Goal: Task Accomplishment & Management: Complete application form

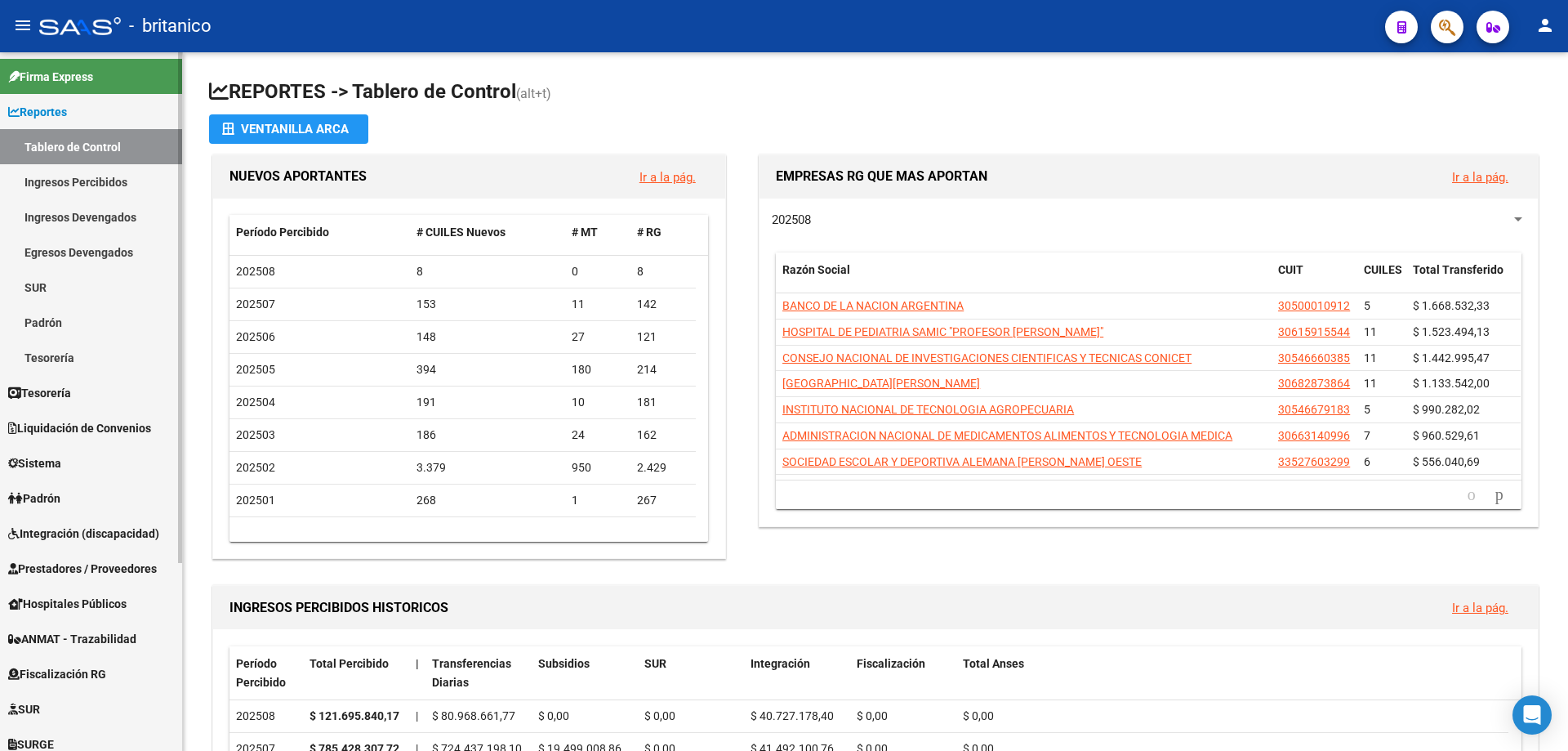
click at [119, 536] on span "Integración (discapacidad)" at bounding box center [83, 533] width 151 height 18
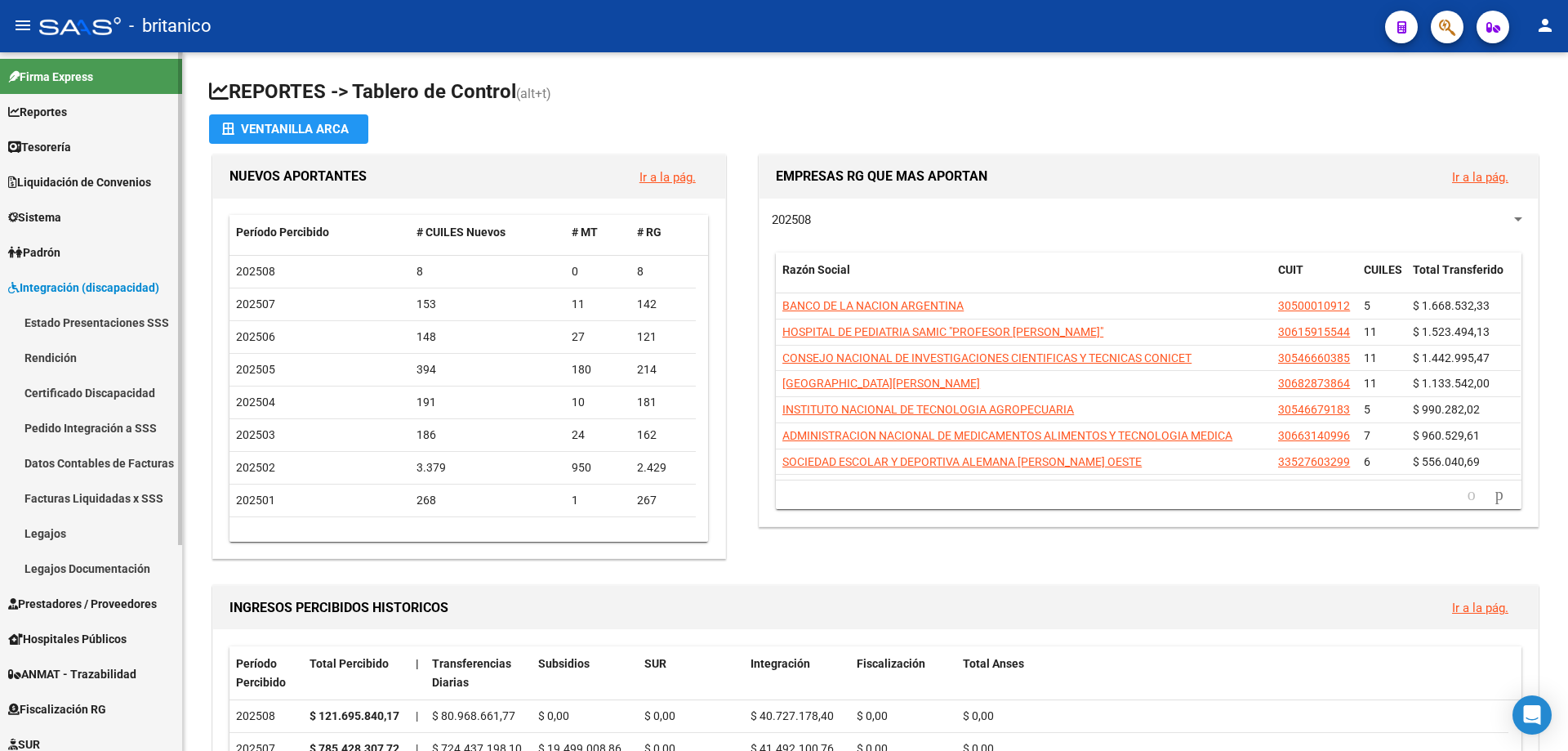
click at [68, 605] on span "Prestadores / Proveedores" at bounding box center [82, 604] width 149 height 18
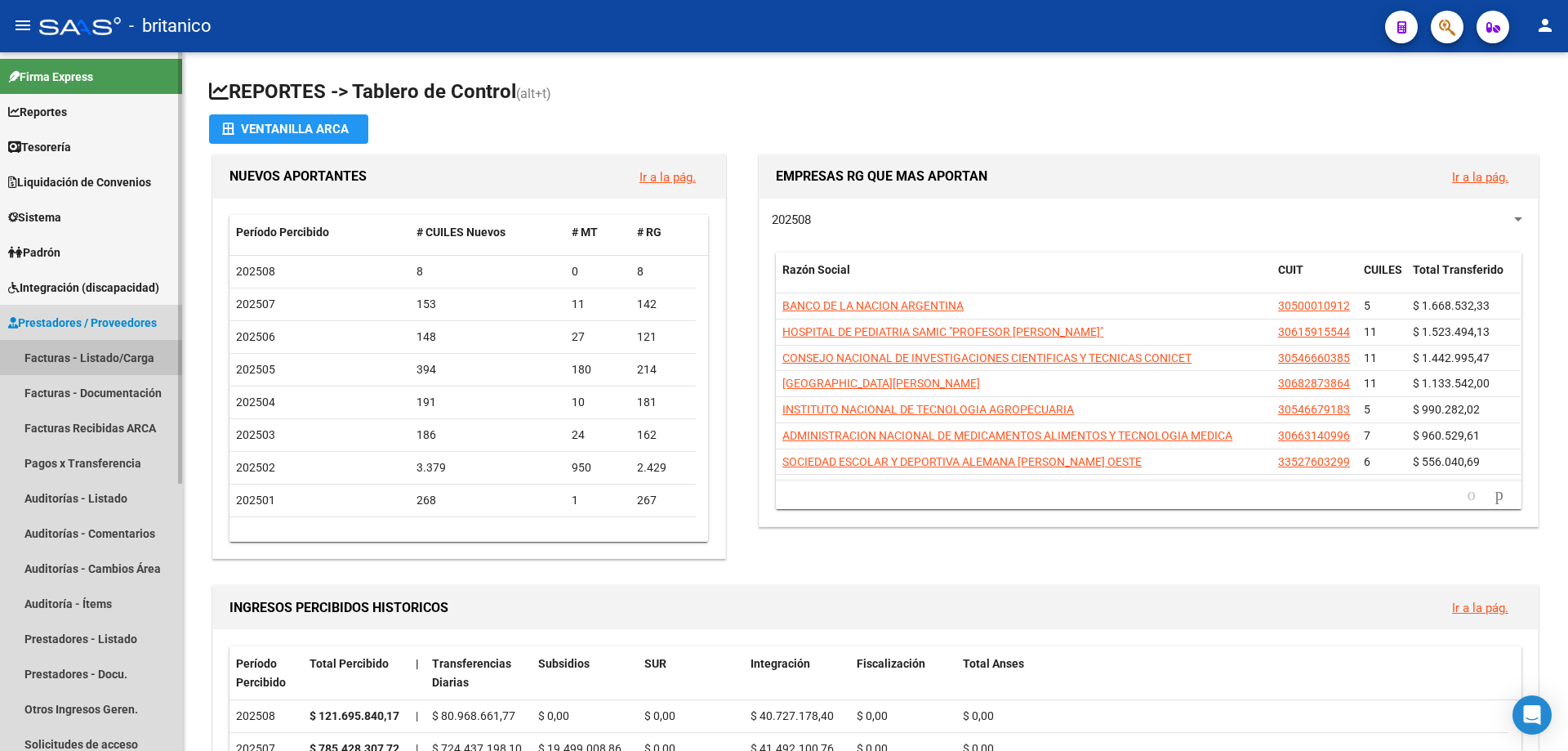
click at [116, 360] on link "Facturas - Listado/Carga" at bounding box center [91, 358] width 182 height 35
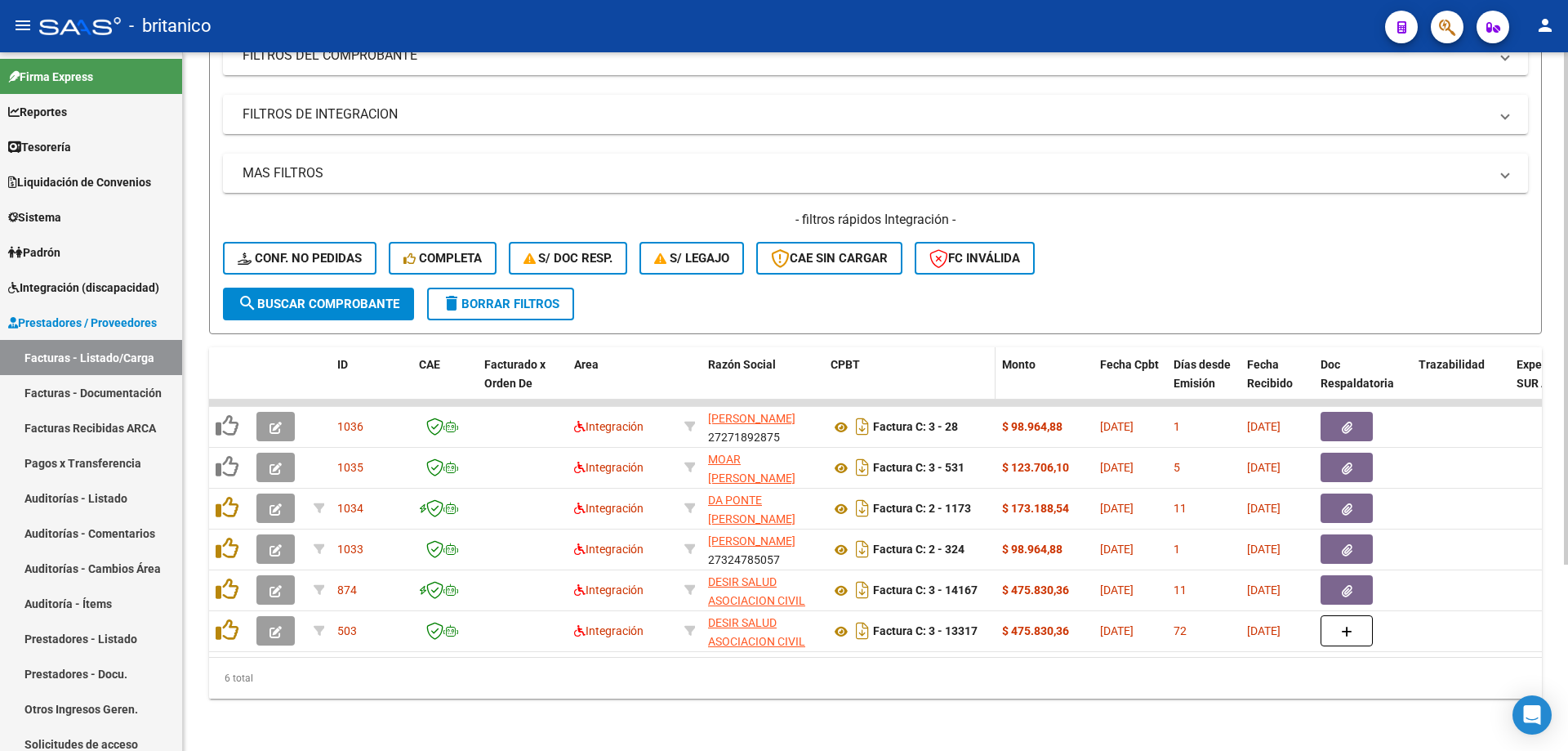
scroll to position [164, 0]
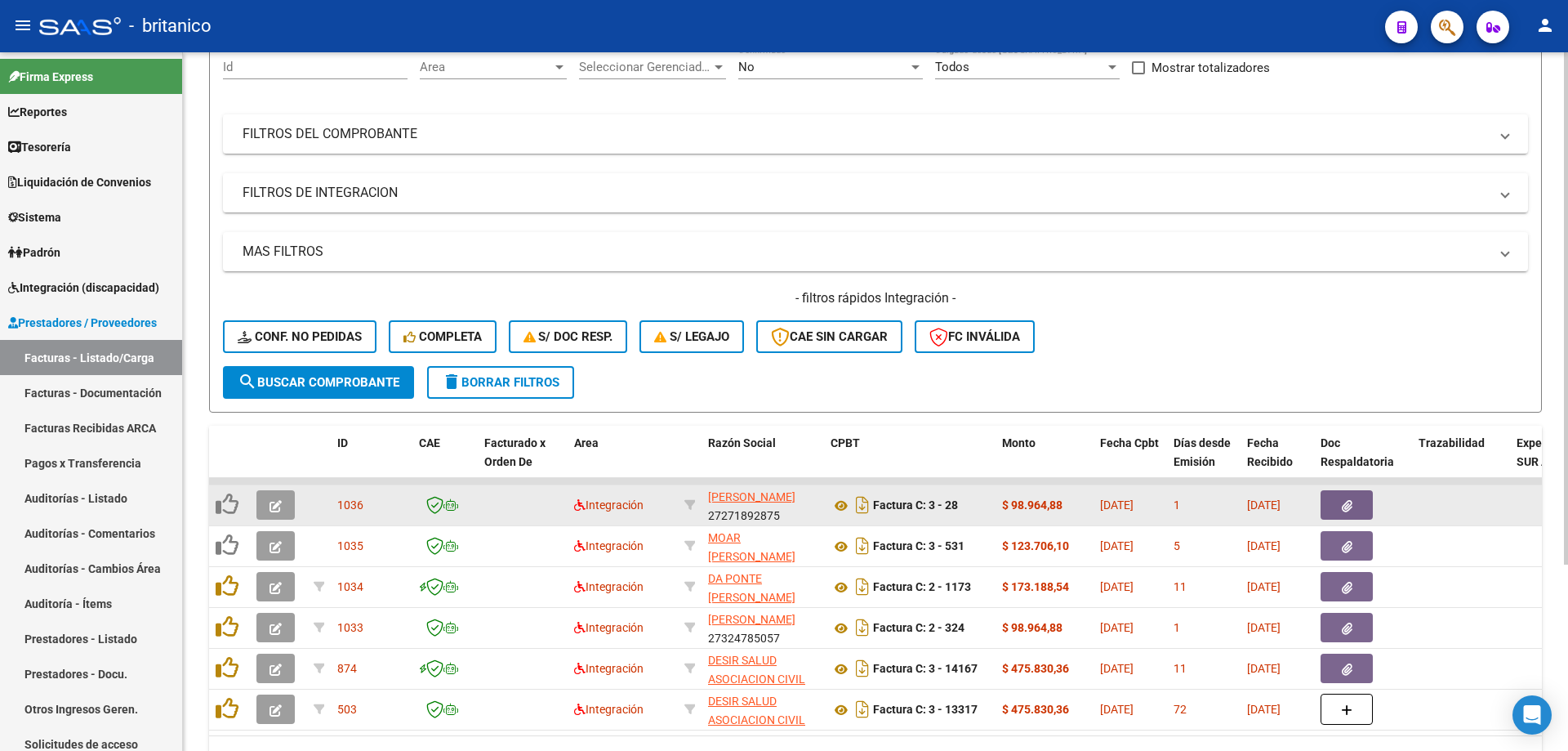
click at [1345, 517] on button "button" at bounding box center [1347, 505] width 52 height 29
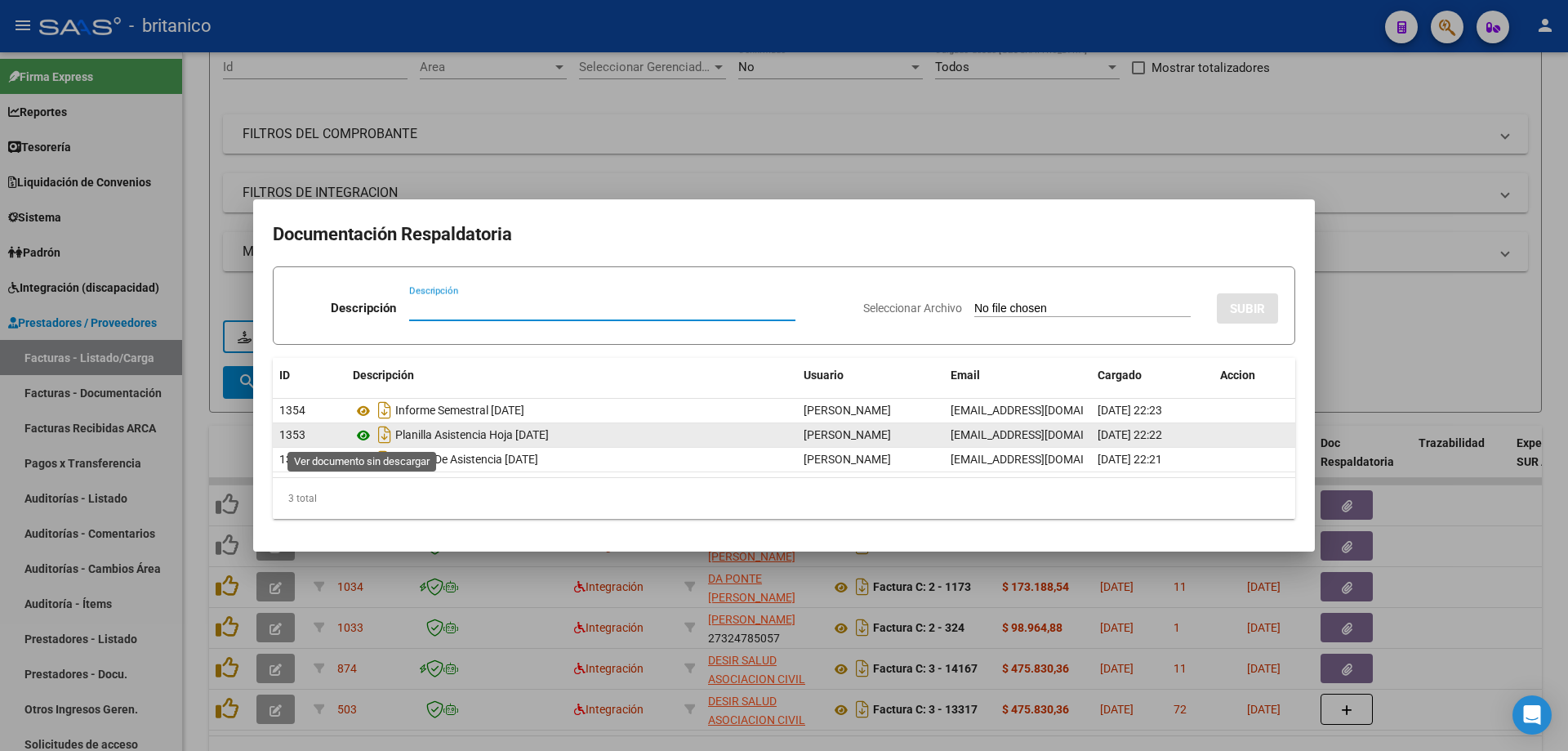
click at [369, 431] on icon at bounding box center [364, 435] width 22 height 20
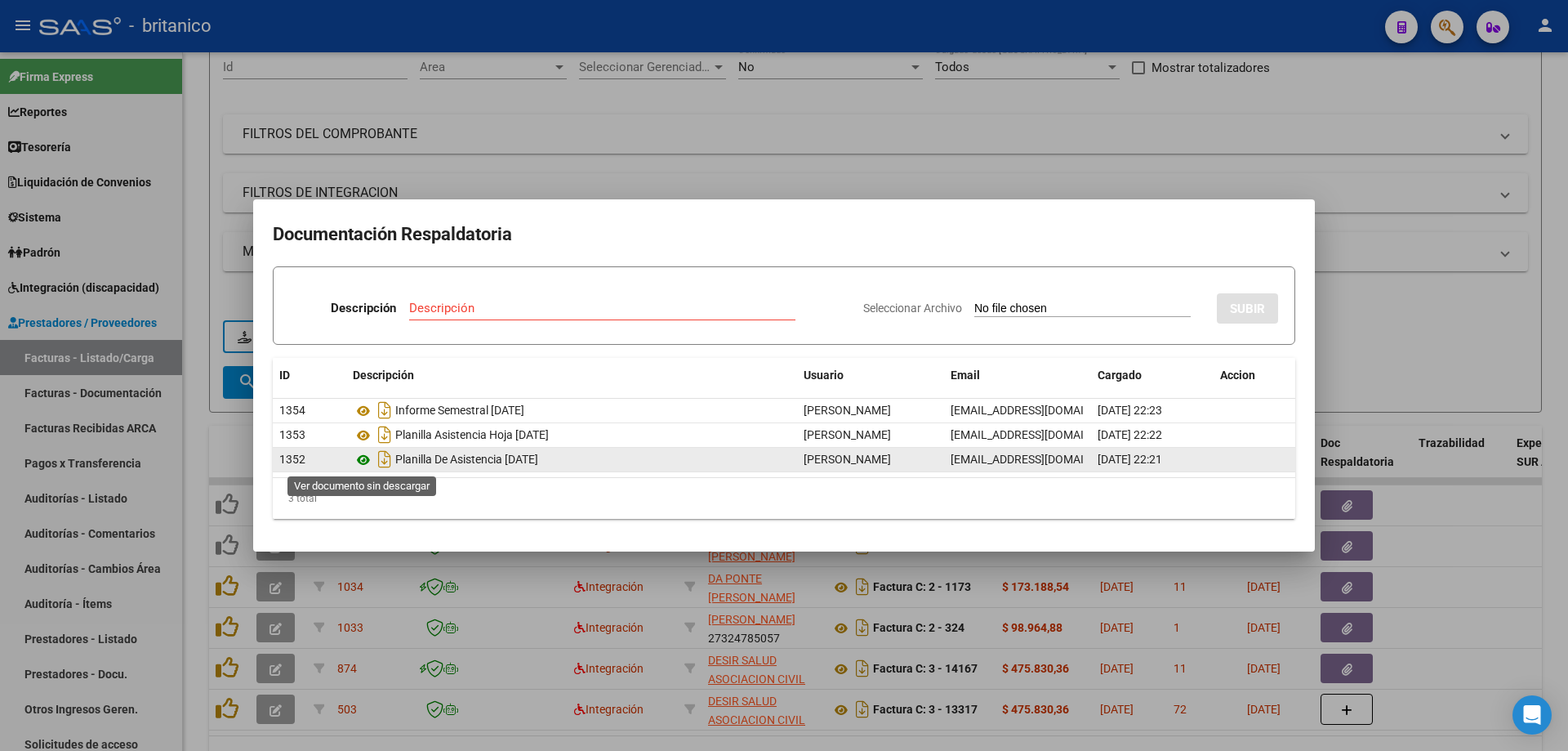
click at [359, 461] on icon at bounding box center [364, 460] width 22 height 20
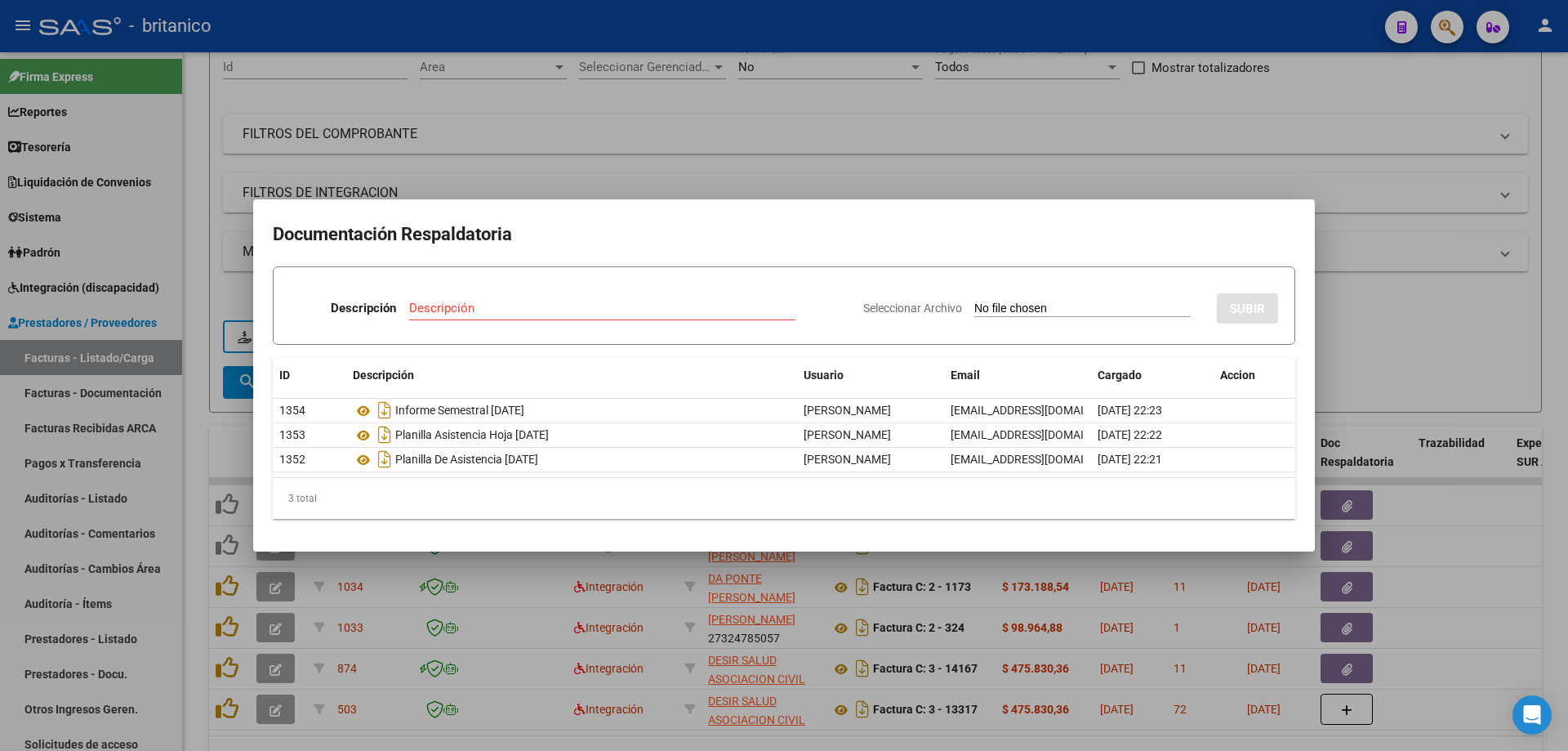
click at [621, 123] on div at bounding box center [784, 376] width 1568 height 751
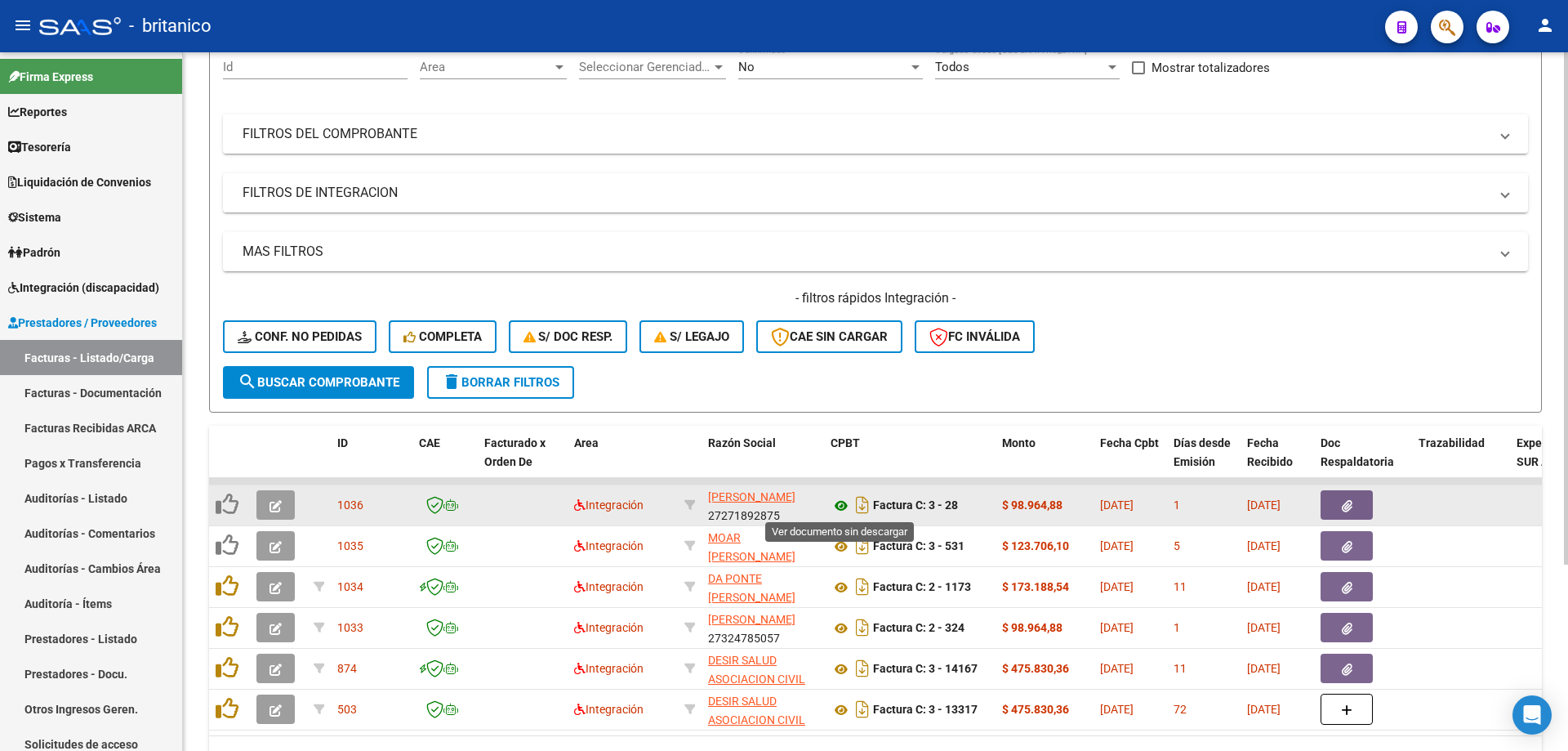
click at [832, 505] on icon at bounding box center [842, 506] width 22 height 20
click at [274, 493] on button "button" at bounding box center [275, 505] width 38 height 29
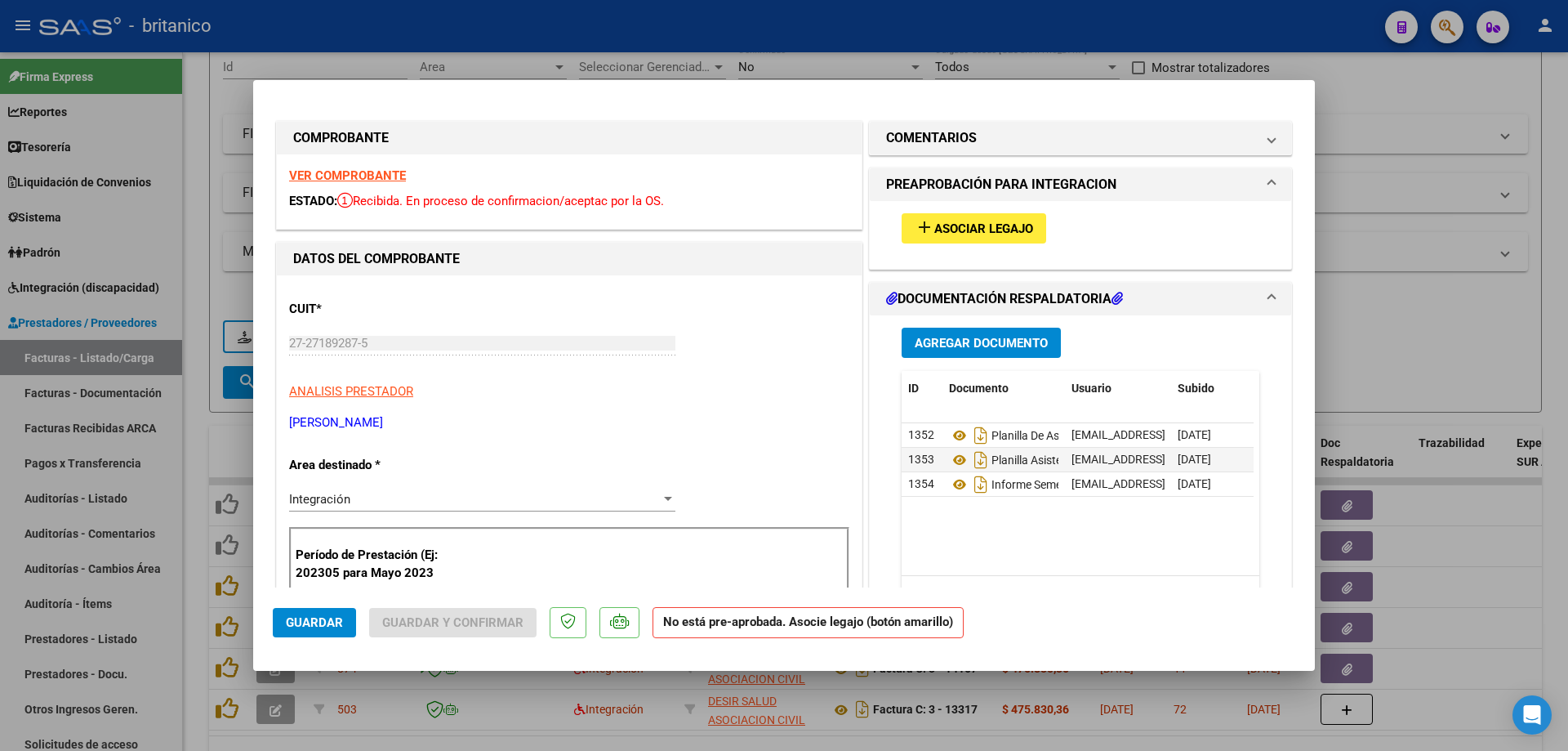
click at [944, 224] on span "Asociar Legajo" at bounding box center [983, 228] width 99 height 15
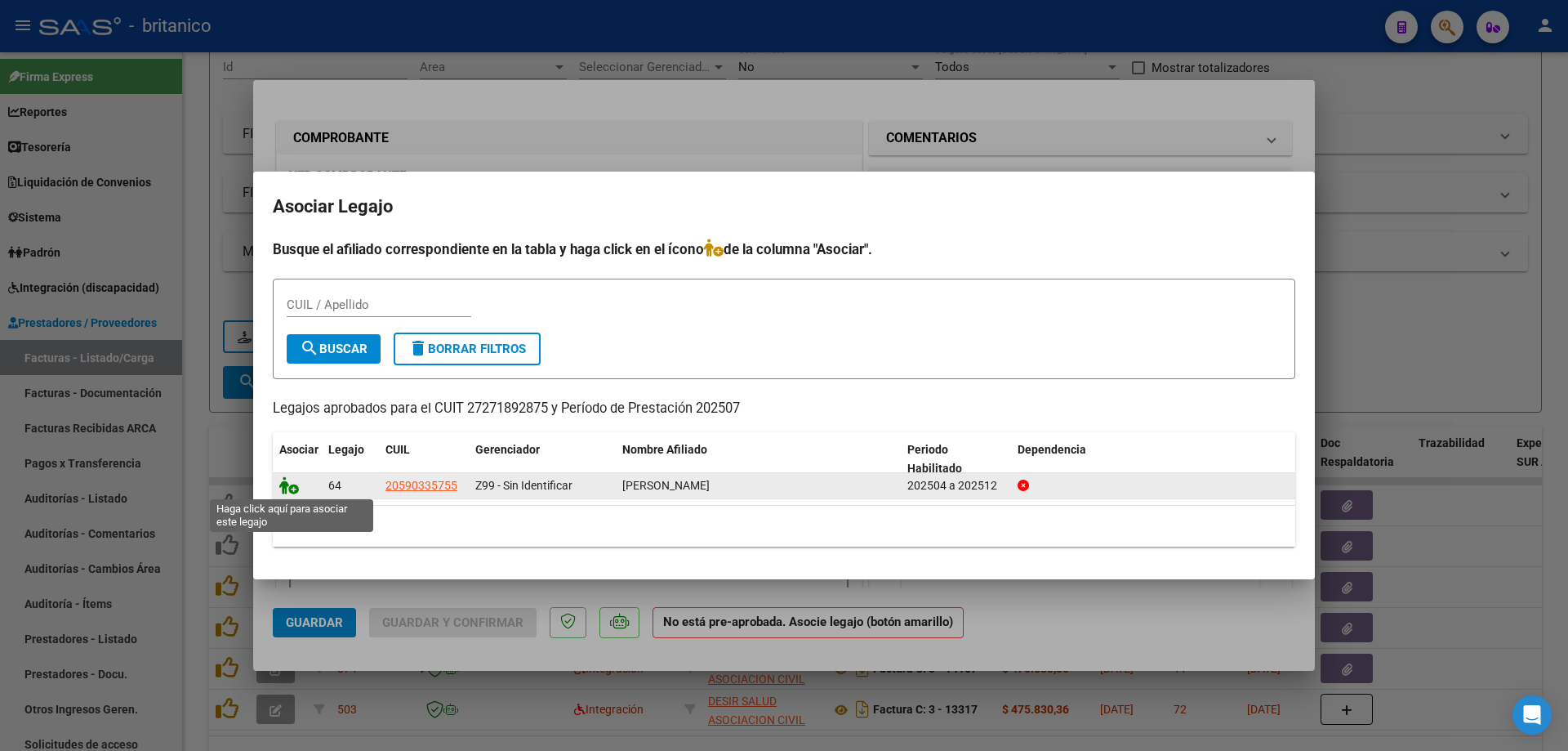
click at [288, 483] on icon at bounding box center [289, 485] width 20 height 18
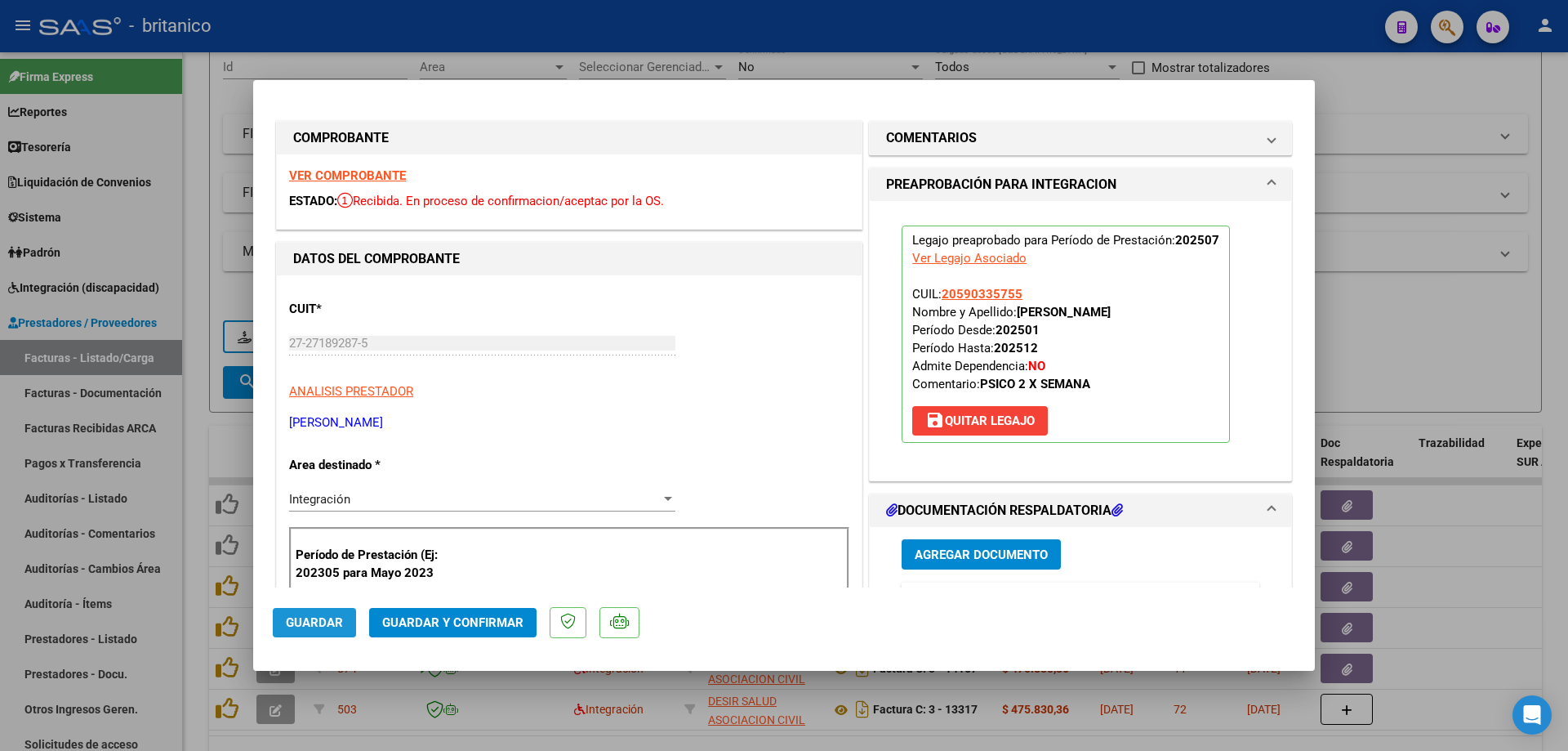
click at [331, 616] on span "Guardar" at bounding box center [315, 623] width 57 height 15
click at [1439, 335] on div at bounding box center [784, 376] width 1568 height 751
type input "$ 0,00"
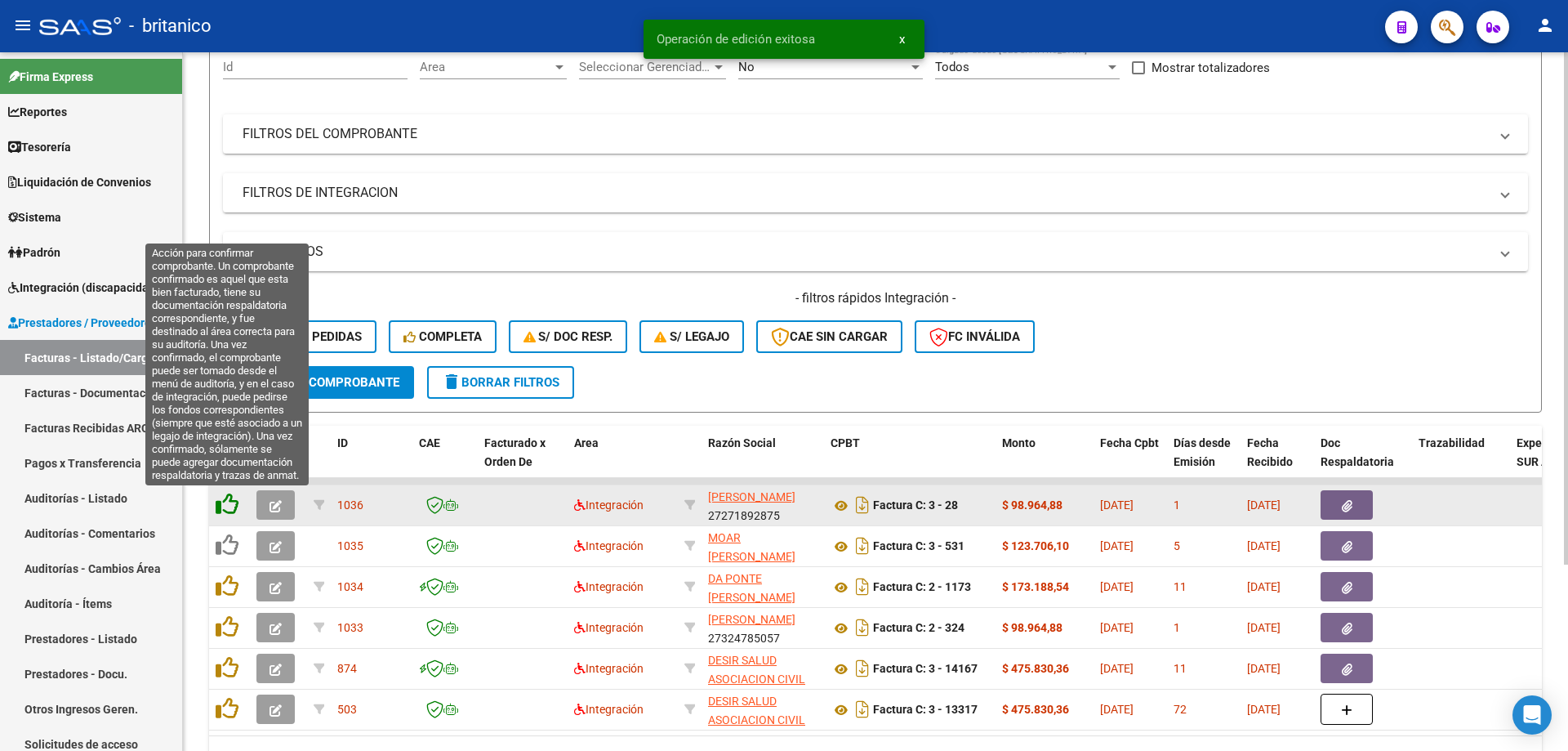
click at [233, 504] on icon at bounding box center [226, 504] width 23 height 23
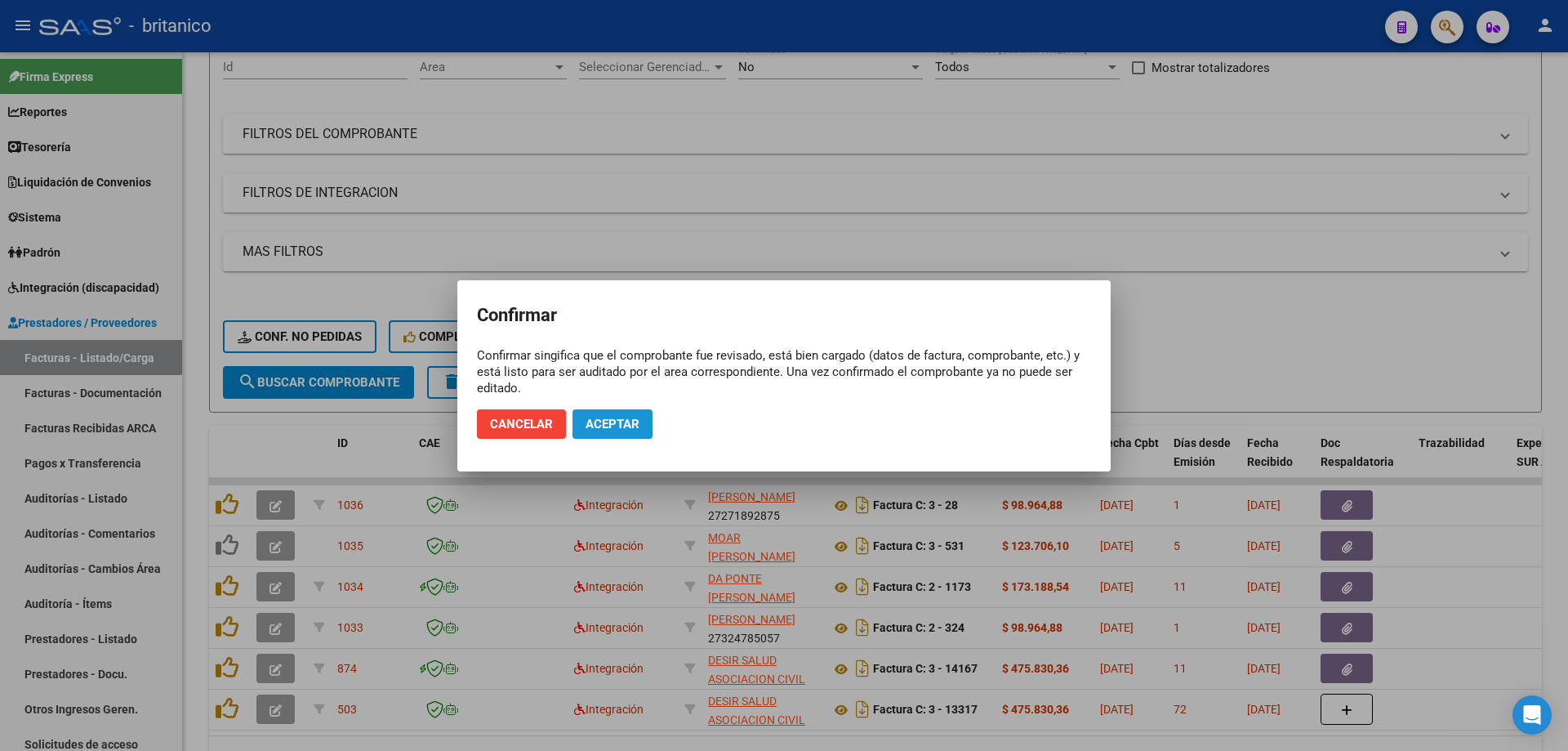
click at [620, 427] on span "Aceptar" at bounding box center [612, 424] width 54 height 15
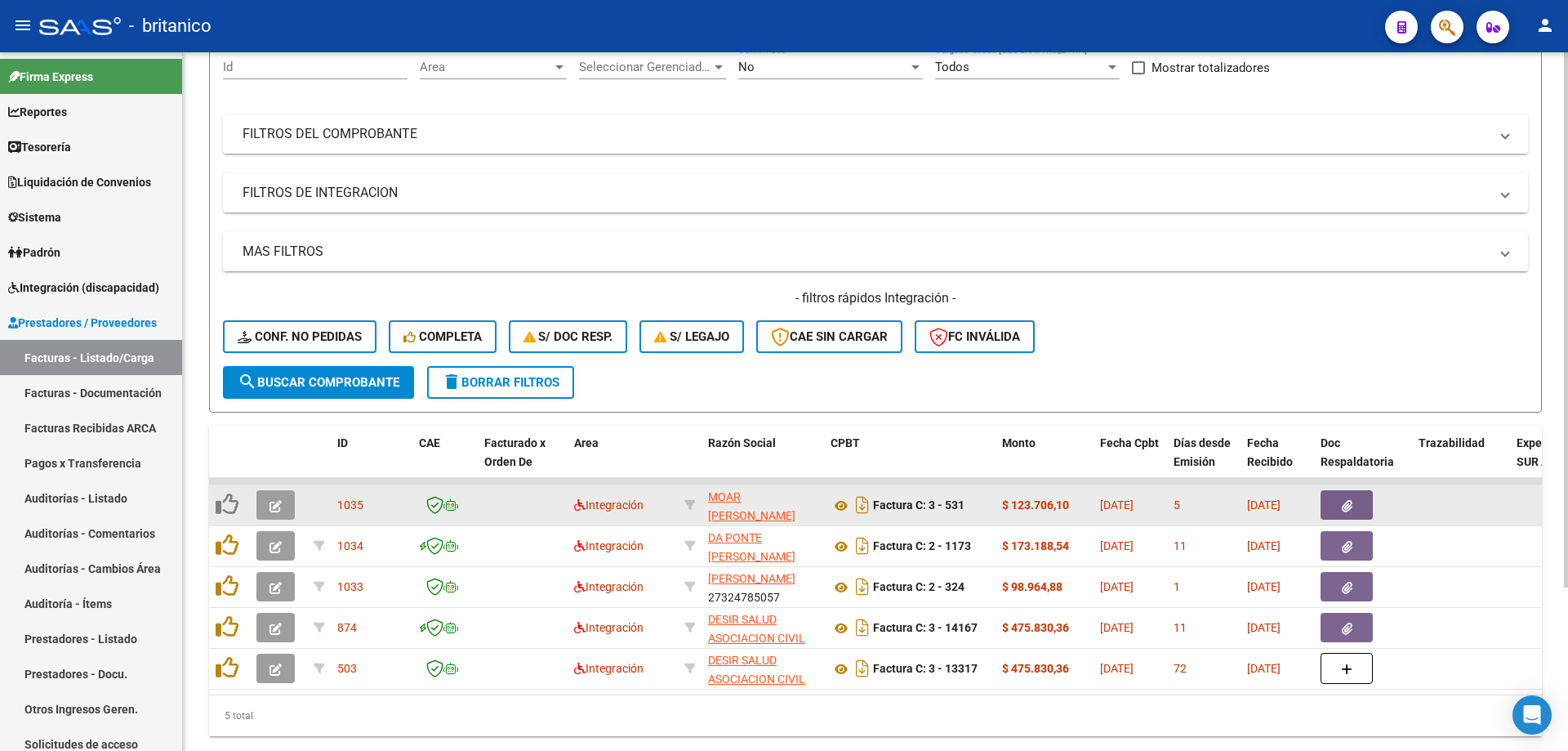
click at [1358, 504] on button "button" at bounding box center [1347, 505] width 52 height 29
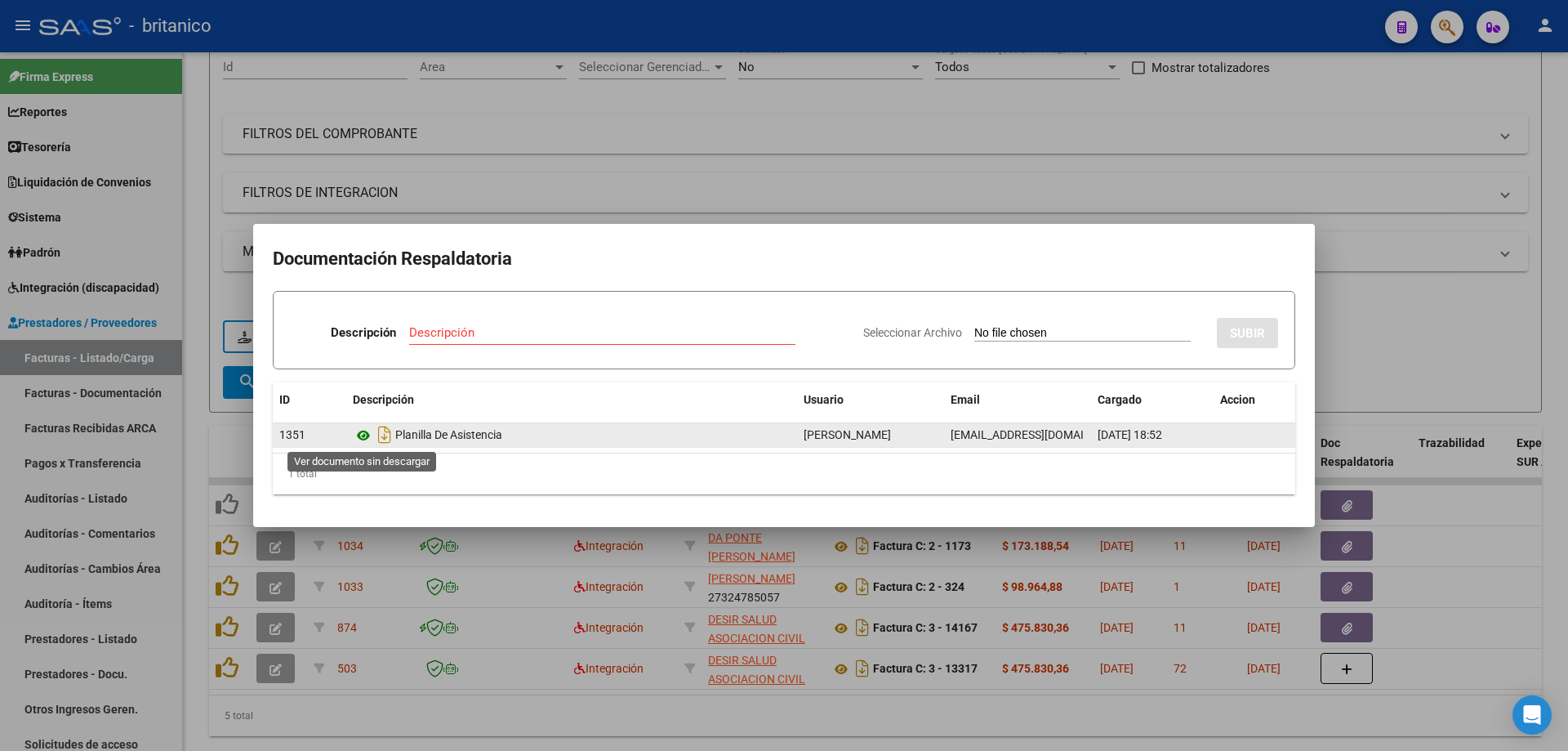
click at [365, 429] on icon at bounding box center [364, 435] width 22 height 20
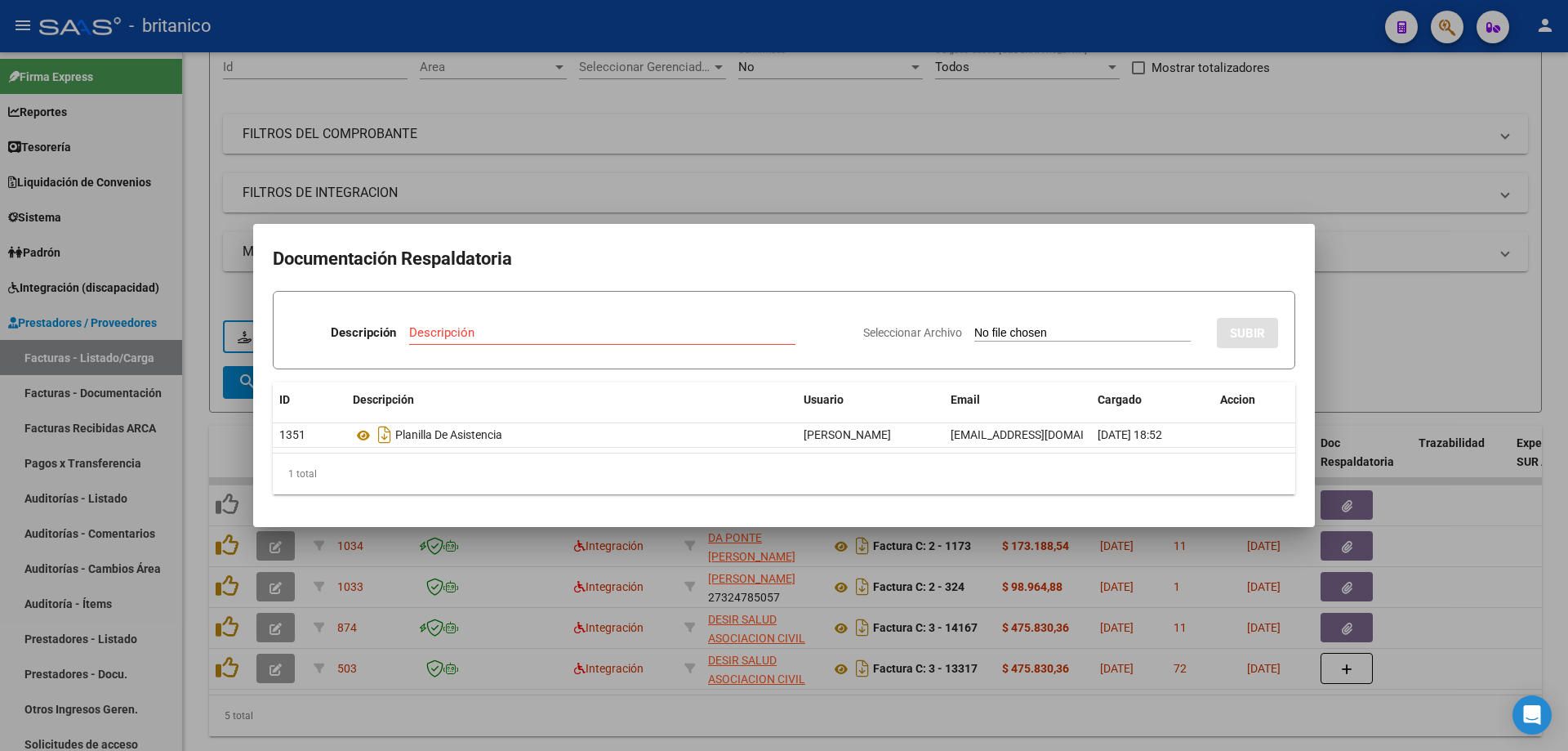
click at [818, 155] on div at bounding box center [784, 376] width 1568 height 751
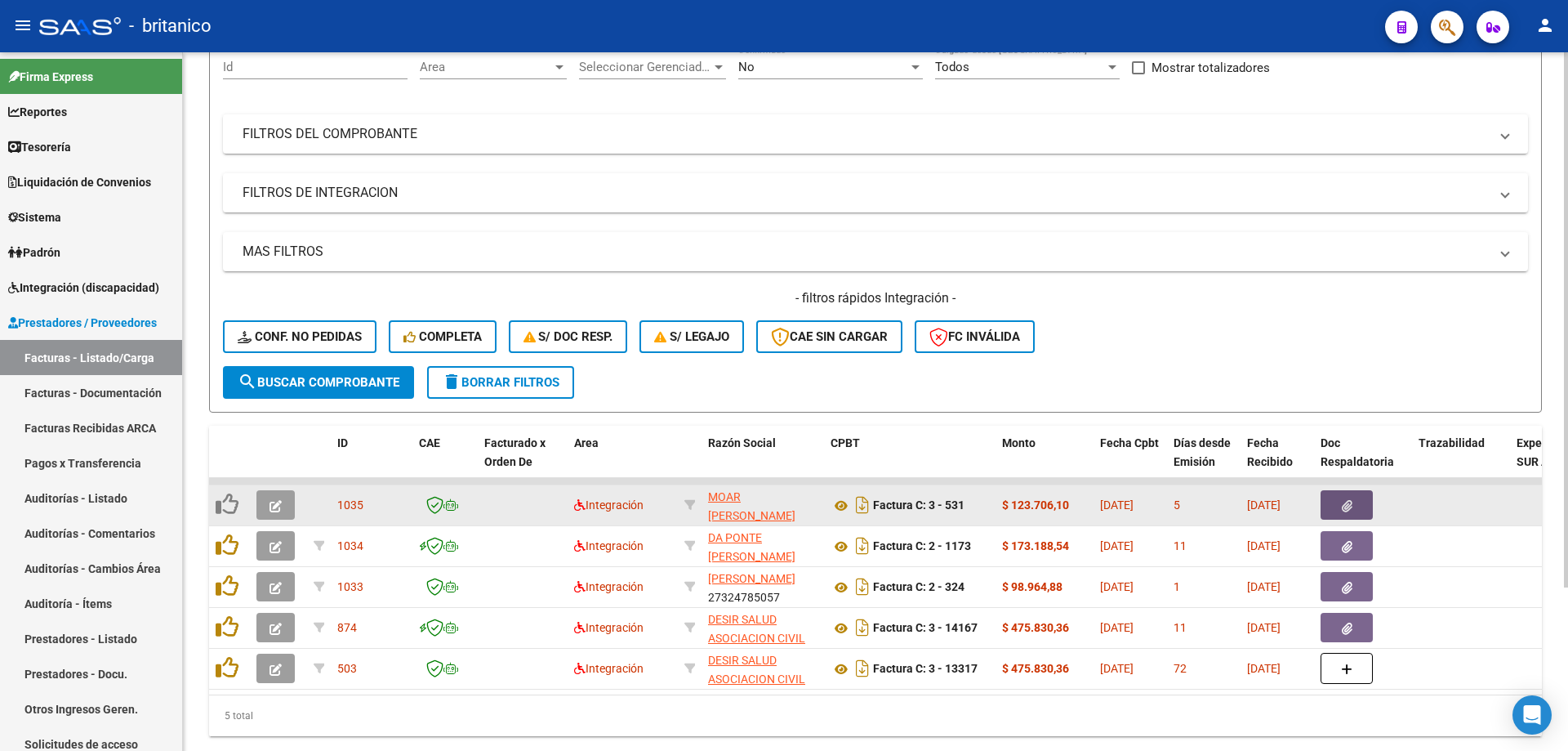
click at [1360, 501] on button "button" at bounding box center [1347, 505] width 52 height 29
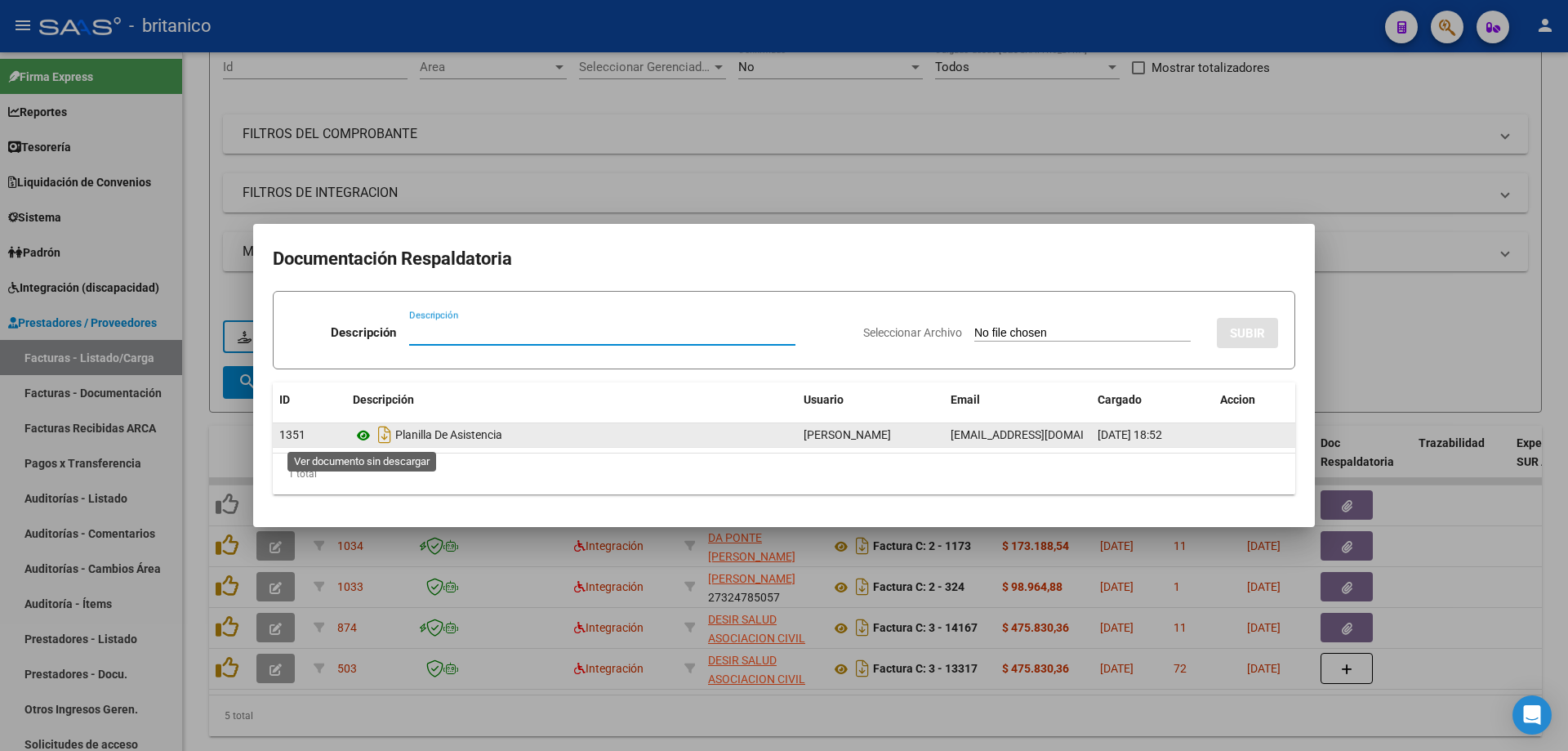
click at [363, 440] on icon at bounding box center [364, 435] width 22 height 20
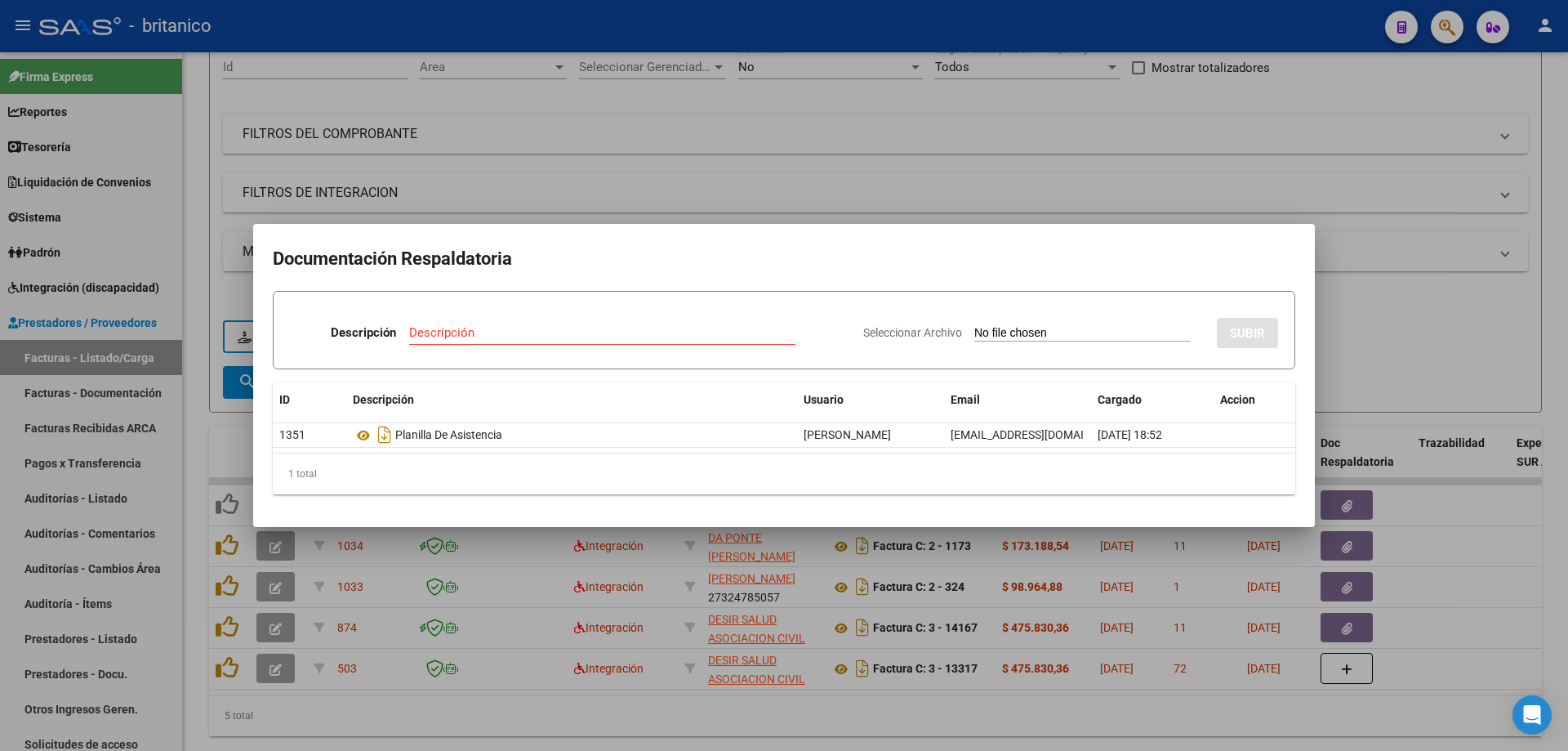
click at [599, 99] on div at bounding box center [784, 376] width 1568 height 751
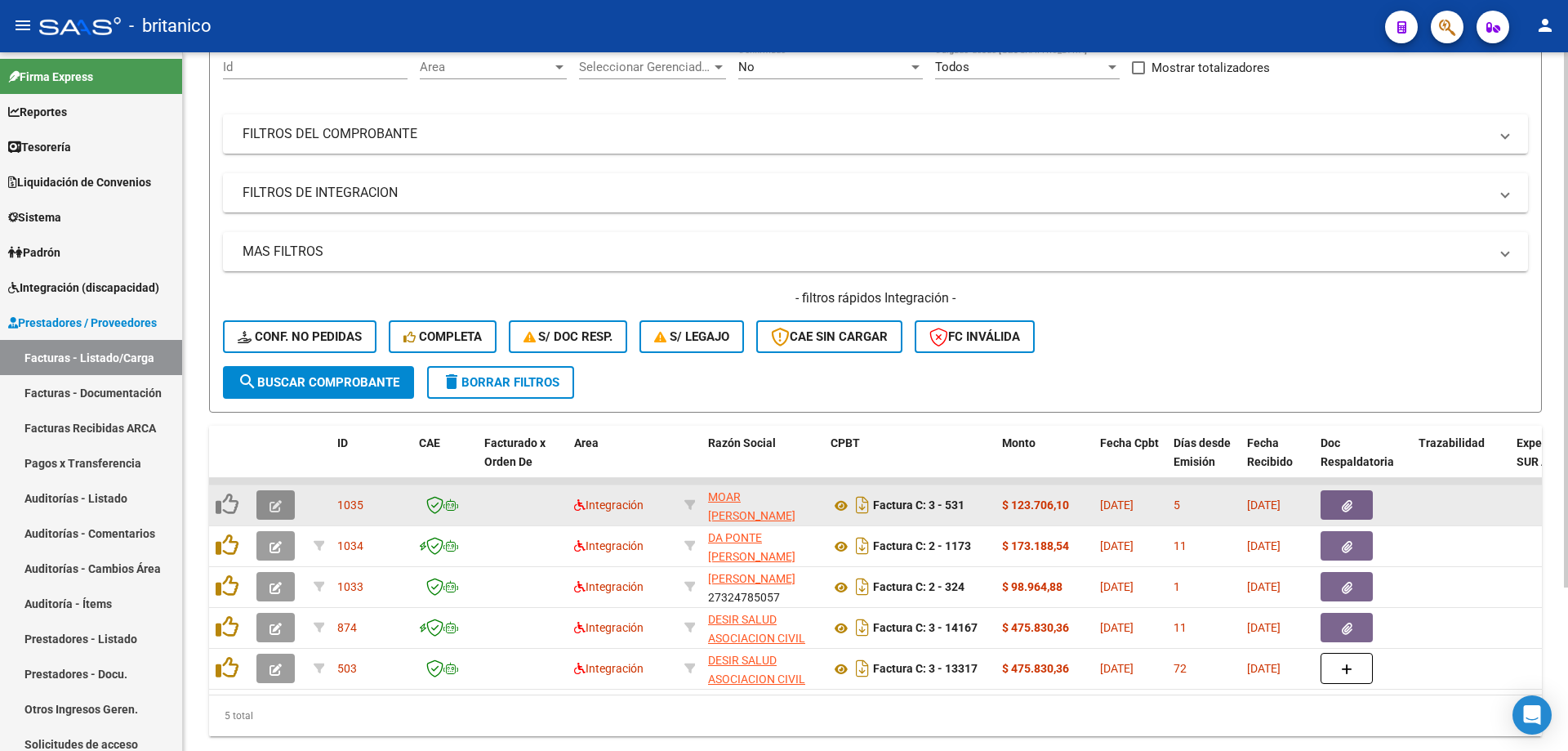
click at [275, 500] on icon "button" at bounding box center [275, 506] width 13 height 13
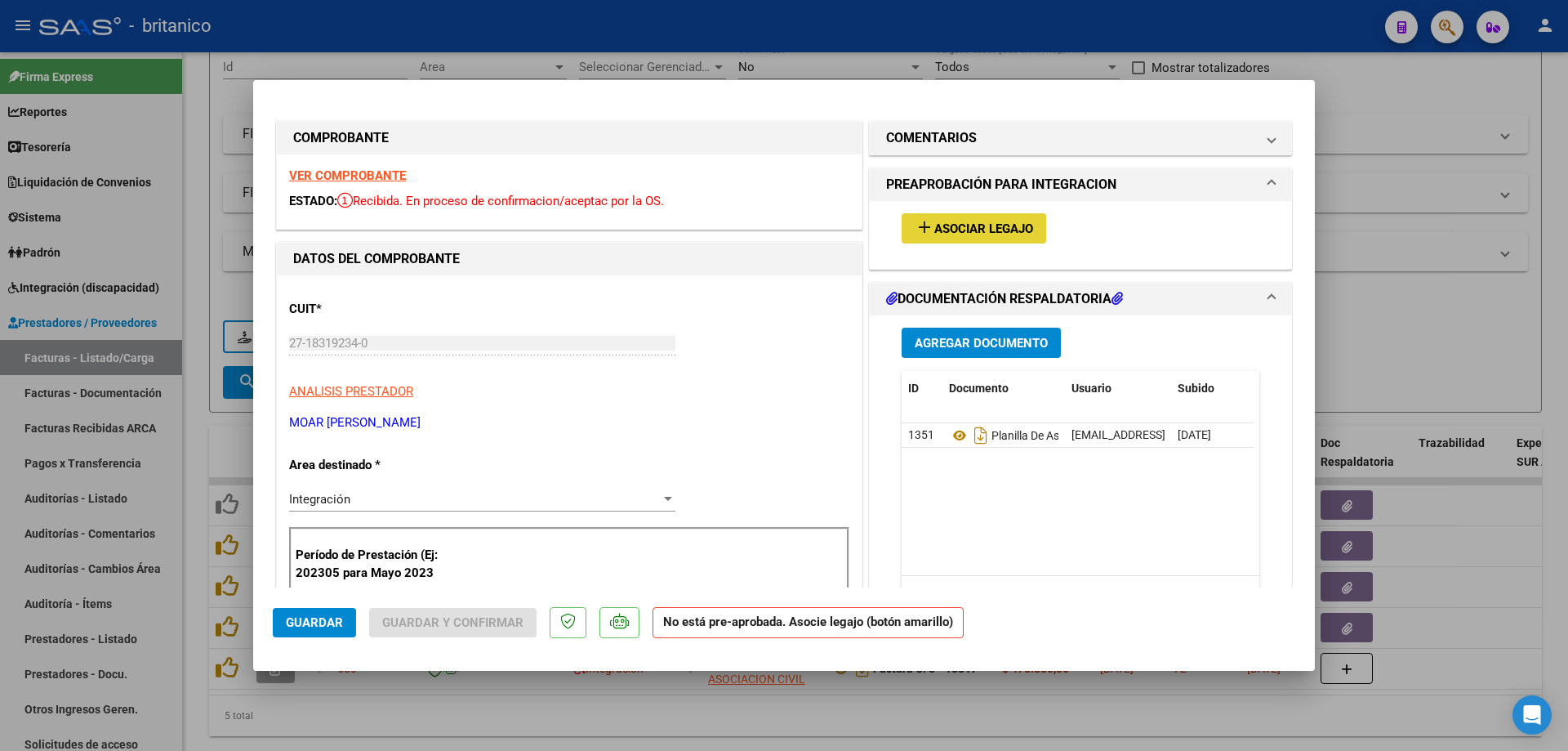
click at [950, 234] on span "Asociar Legajo" at bounding box center [983, 228] width 99 height 15
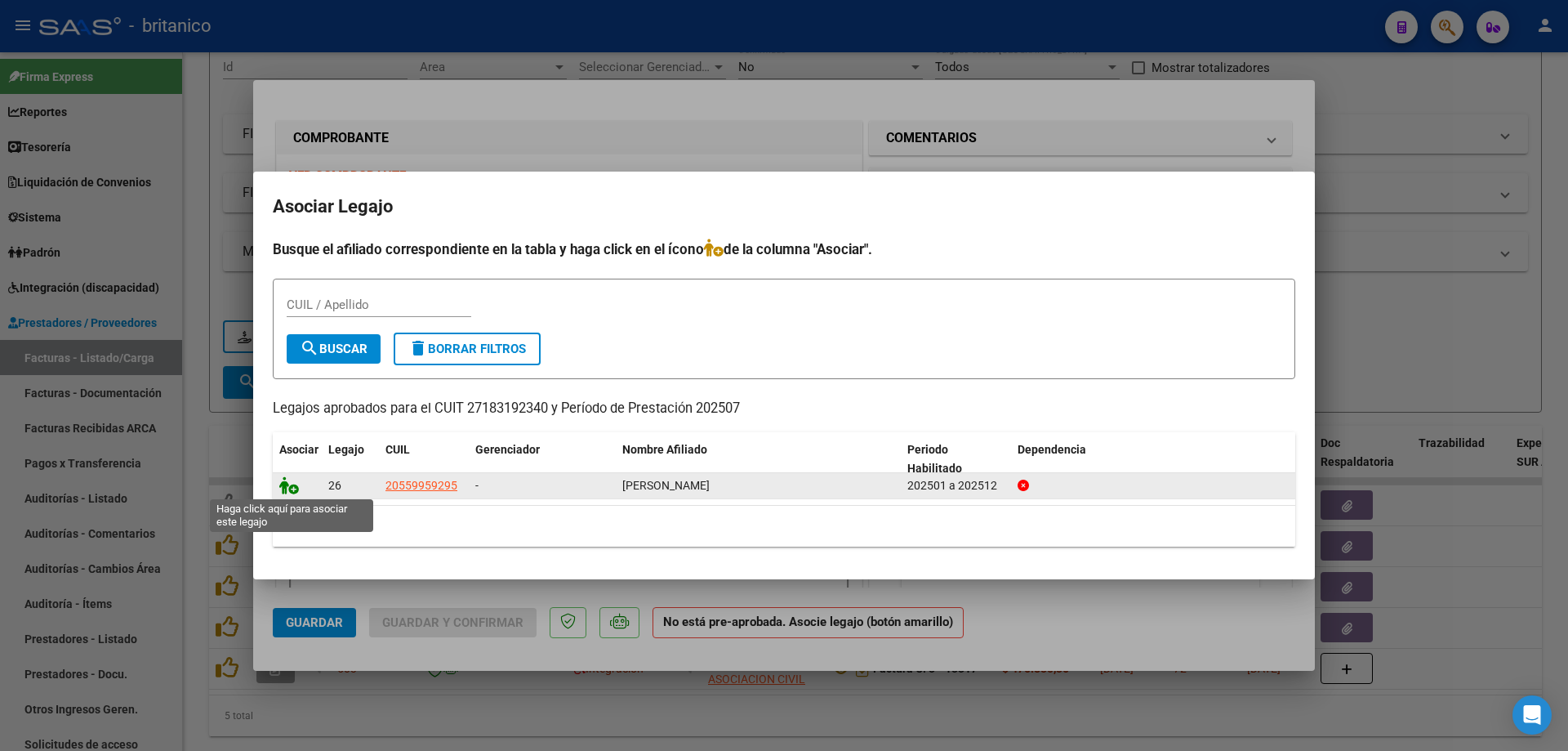
click at [296, 488] on icon at bounding box center [289, 485] width 20 height 18
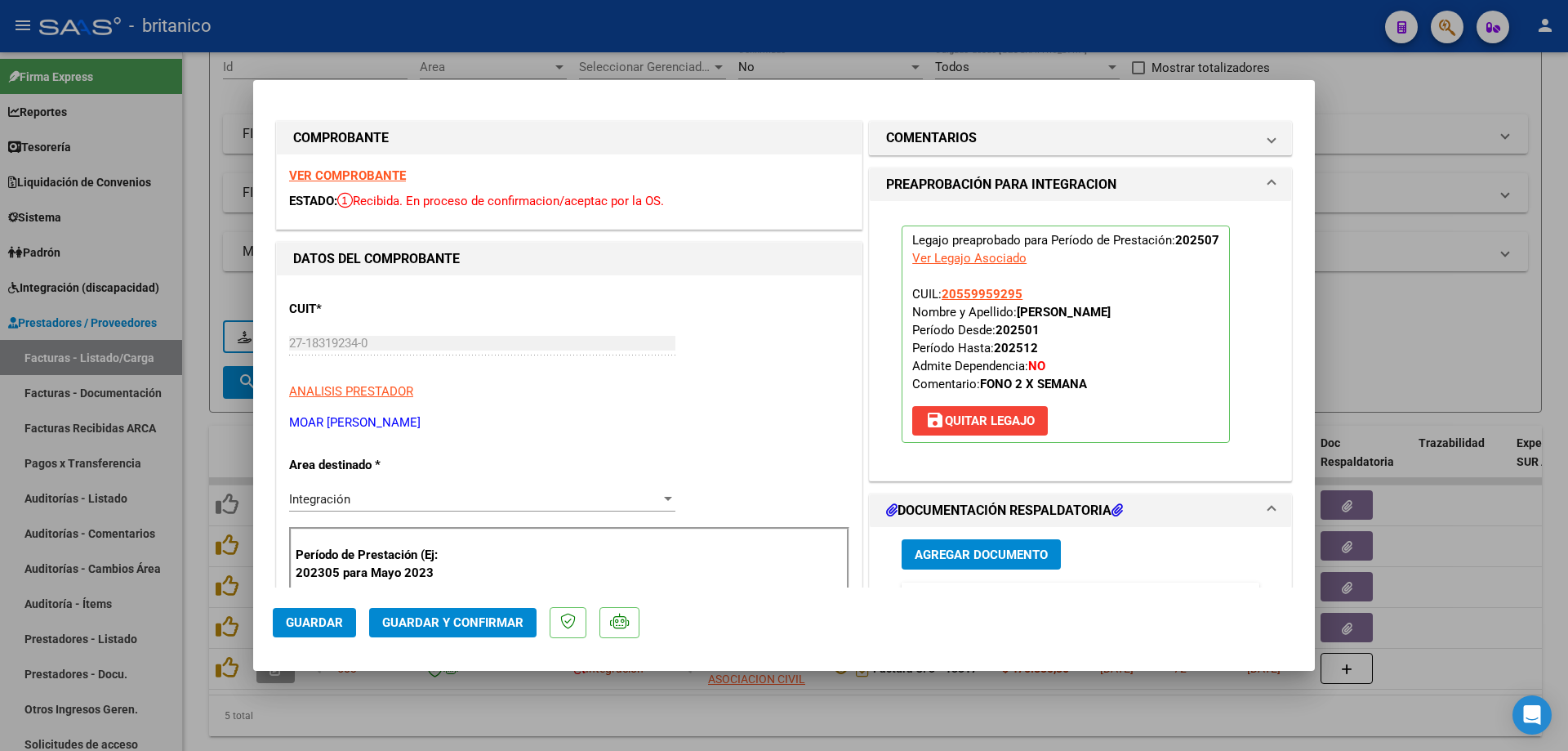
click at [326, 612] on button "Guardar" at bounding box center [314, 623] width 83 height 29
click at [1425, 341] on div at bounding box center [784, 376] width 1568 height 751
type input "$ 0,00"
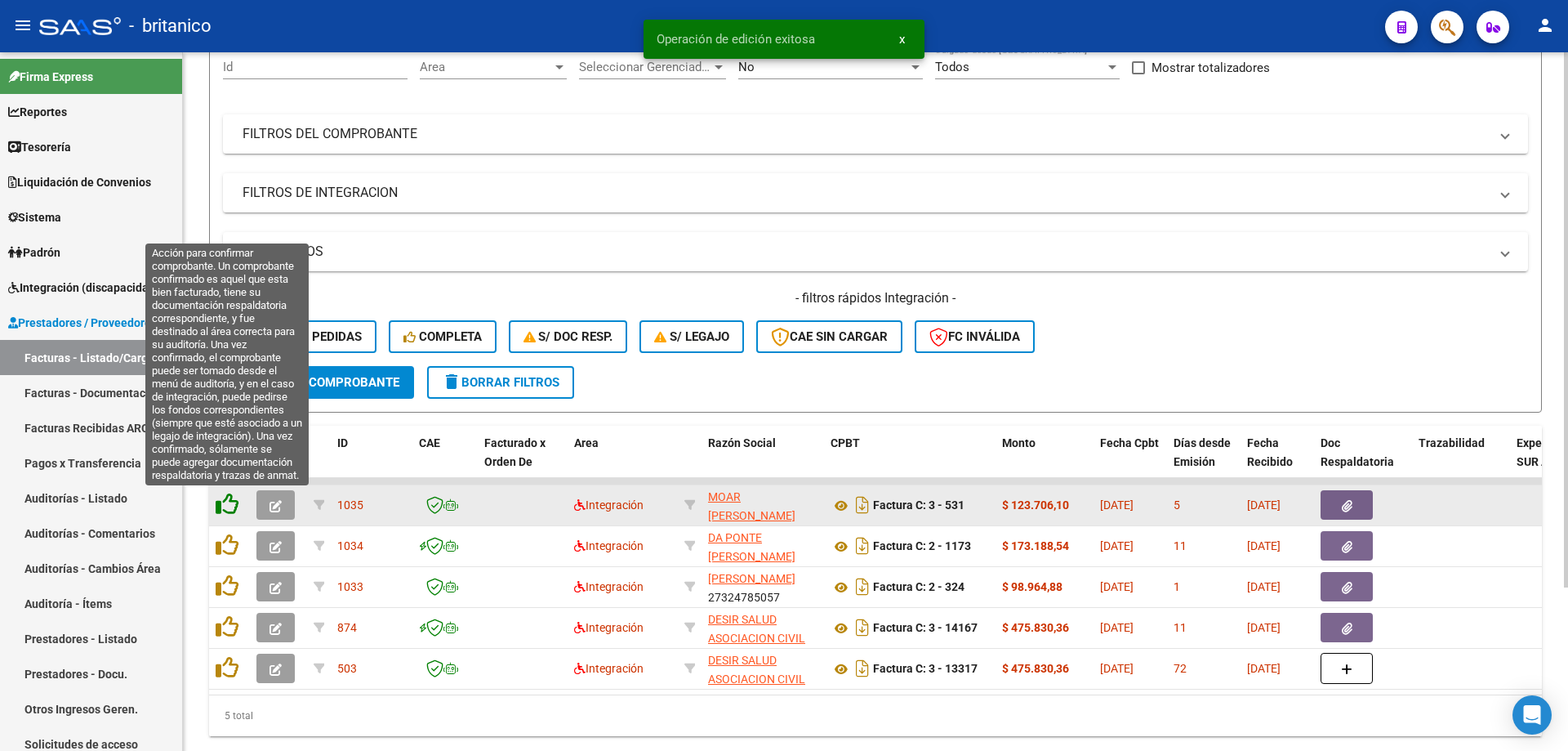
click at [223, 502] on icon at bounding box center [226, 504] width 23 height 23
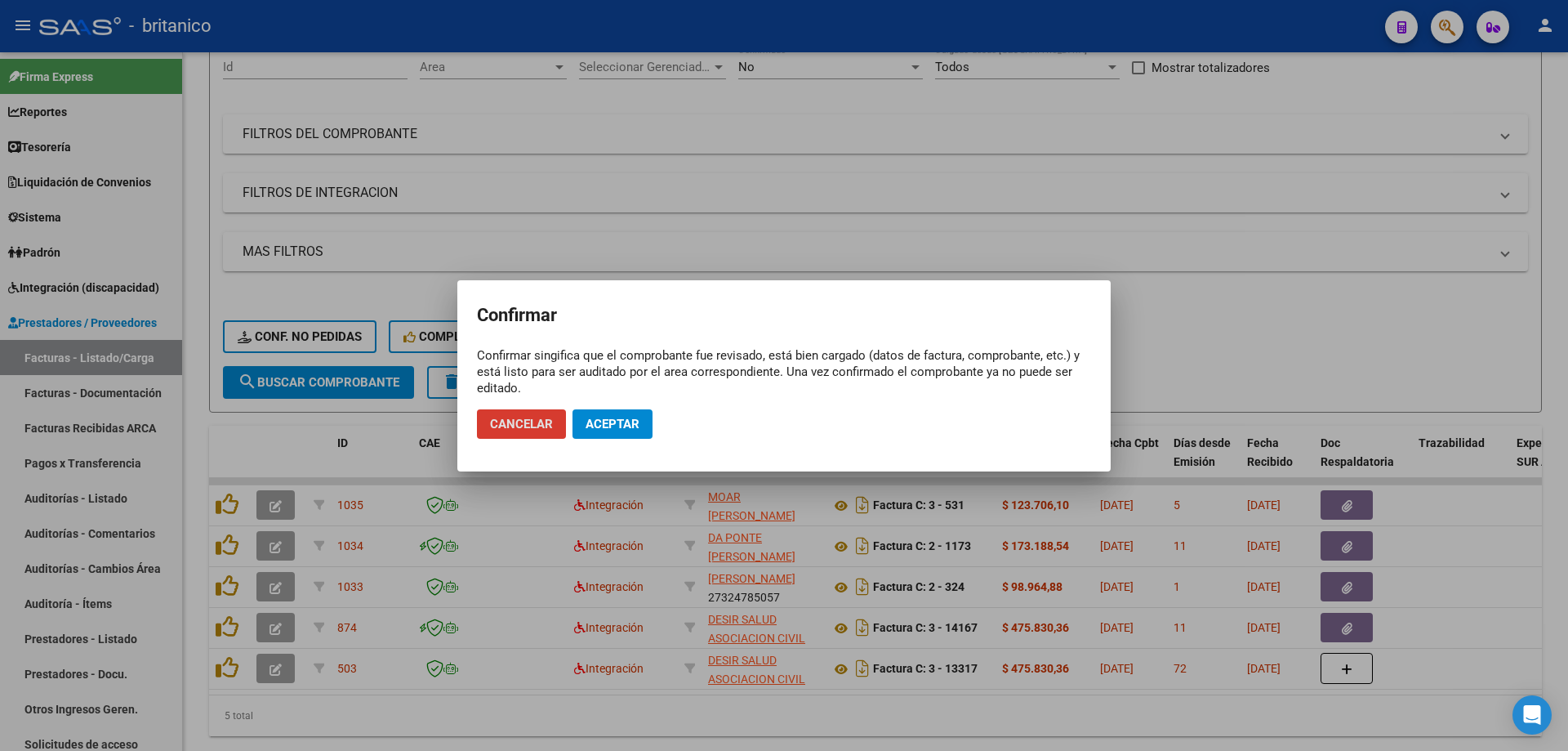
click at [620, 427] on span "Aceptar" at bounding box center [612, 424] width 54 height 15
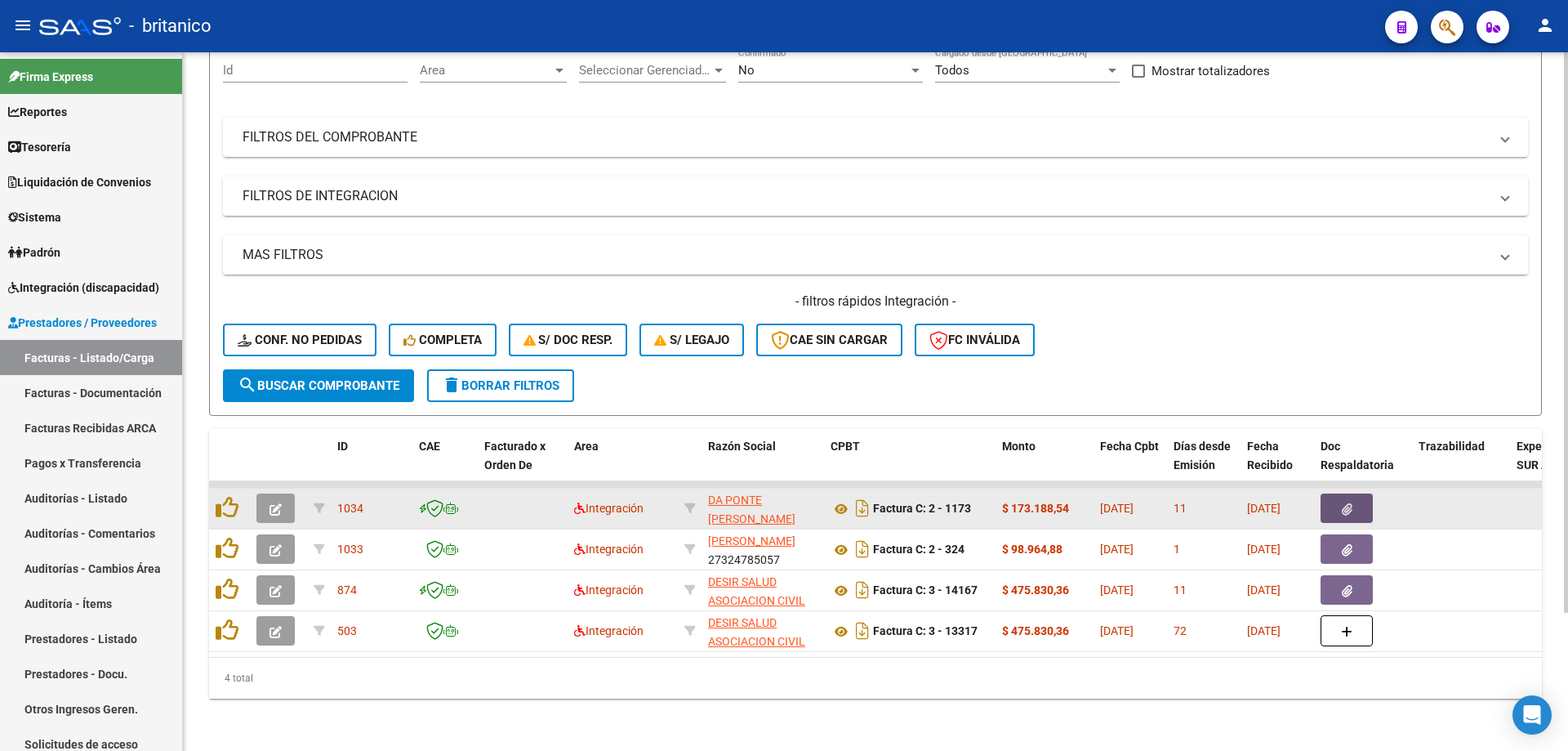
click at [1353, 507] on button "button" at bounding box center [1347, 508] width 52 height 29
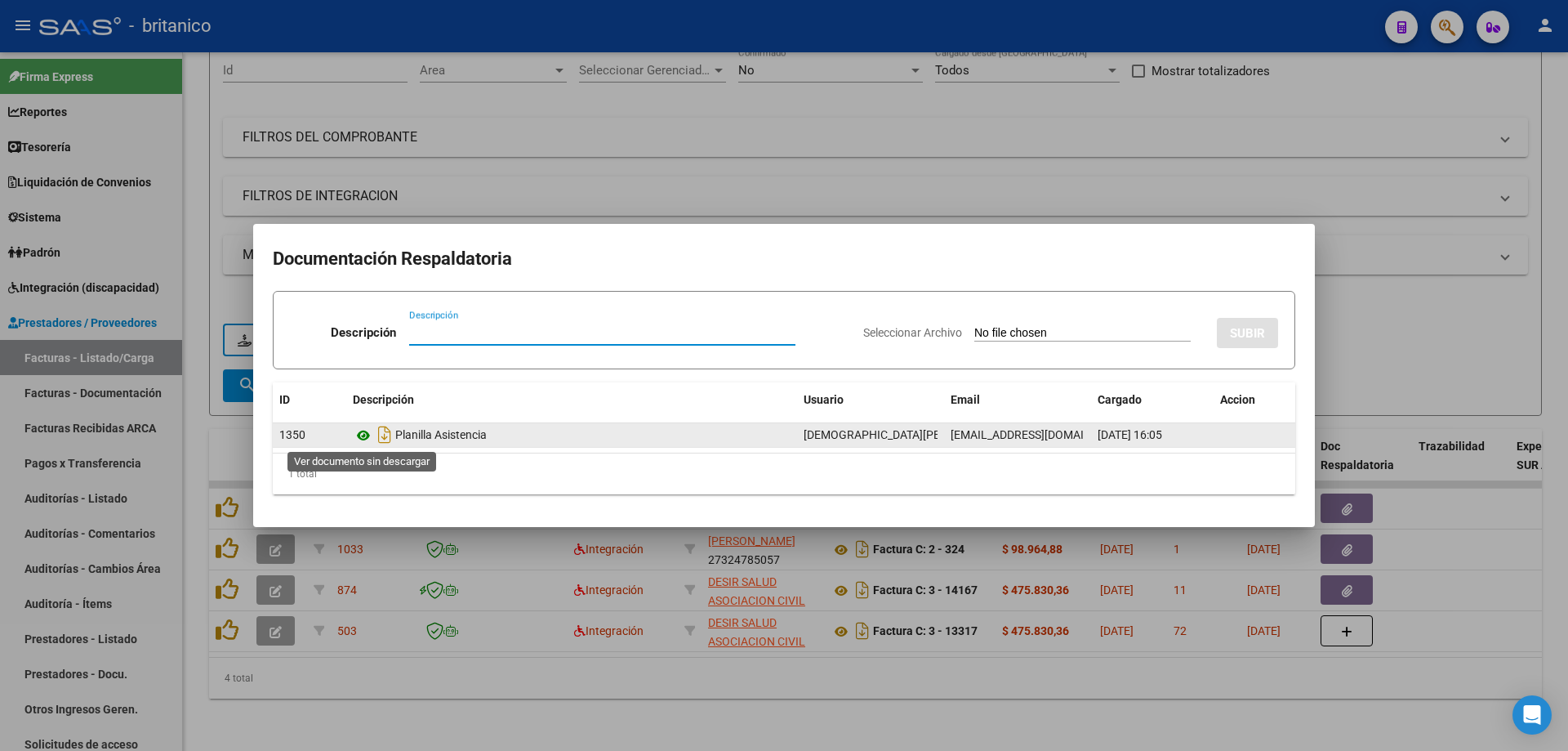
click at [369, 436] on icon at bounding box center [364, 435] width 22 height 20
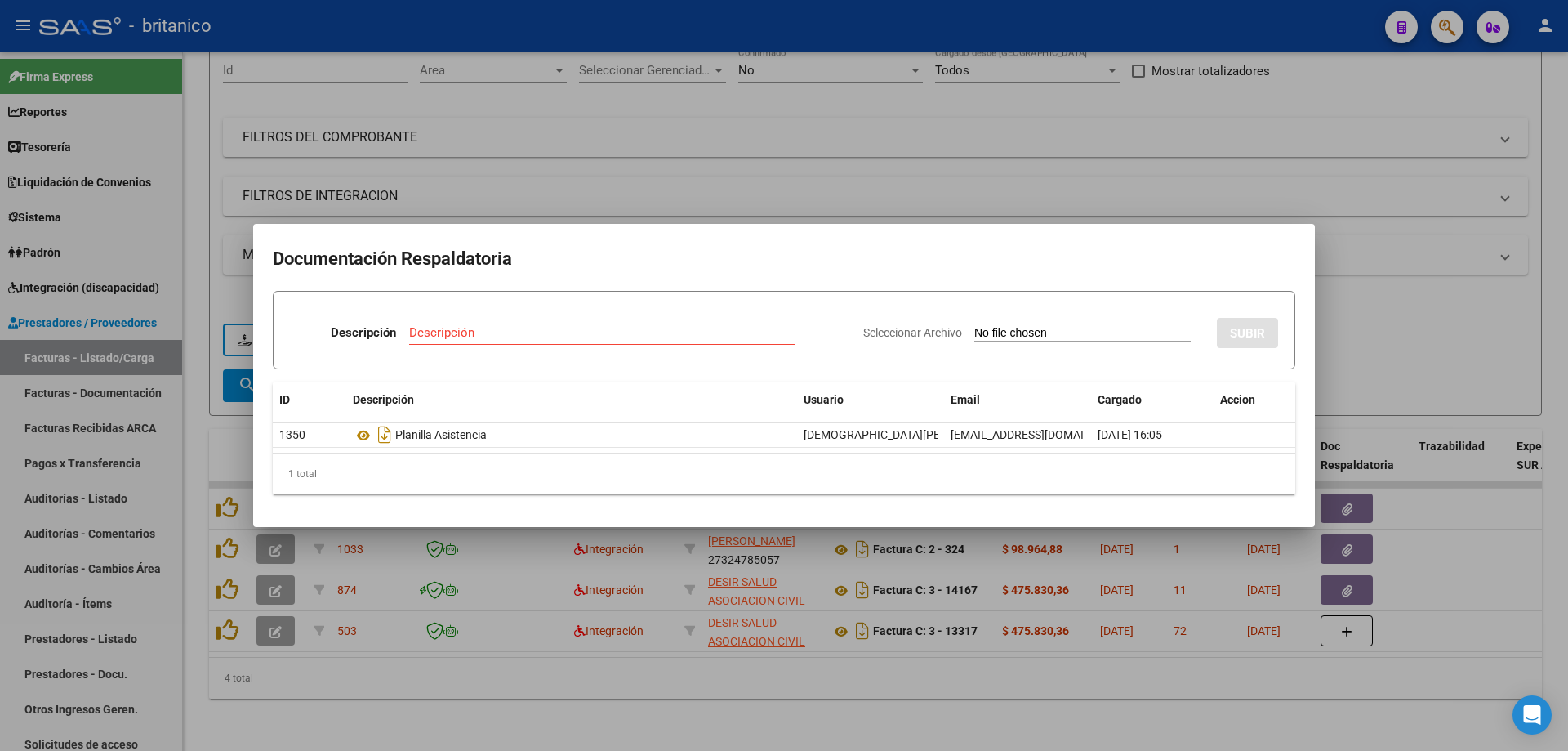
click at [669, 116] on div at bounding box center [784, 376] width 1568 height 751
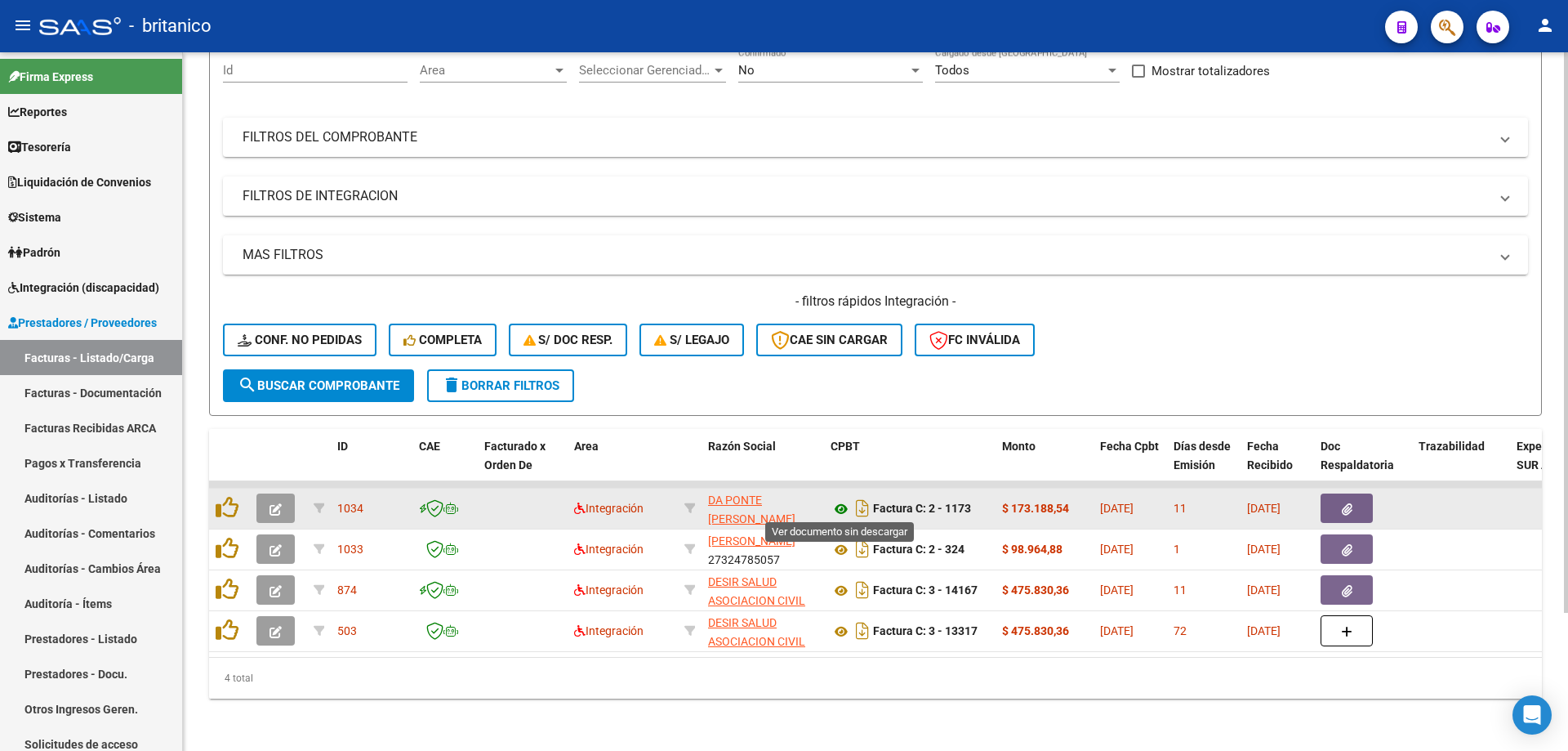
click at [834, 504] on icon at bounding box center [842, 509] width 22 height 20
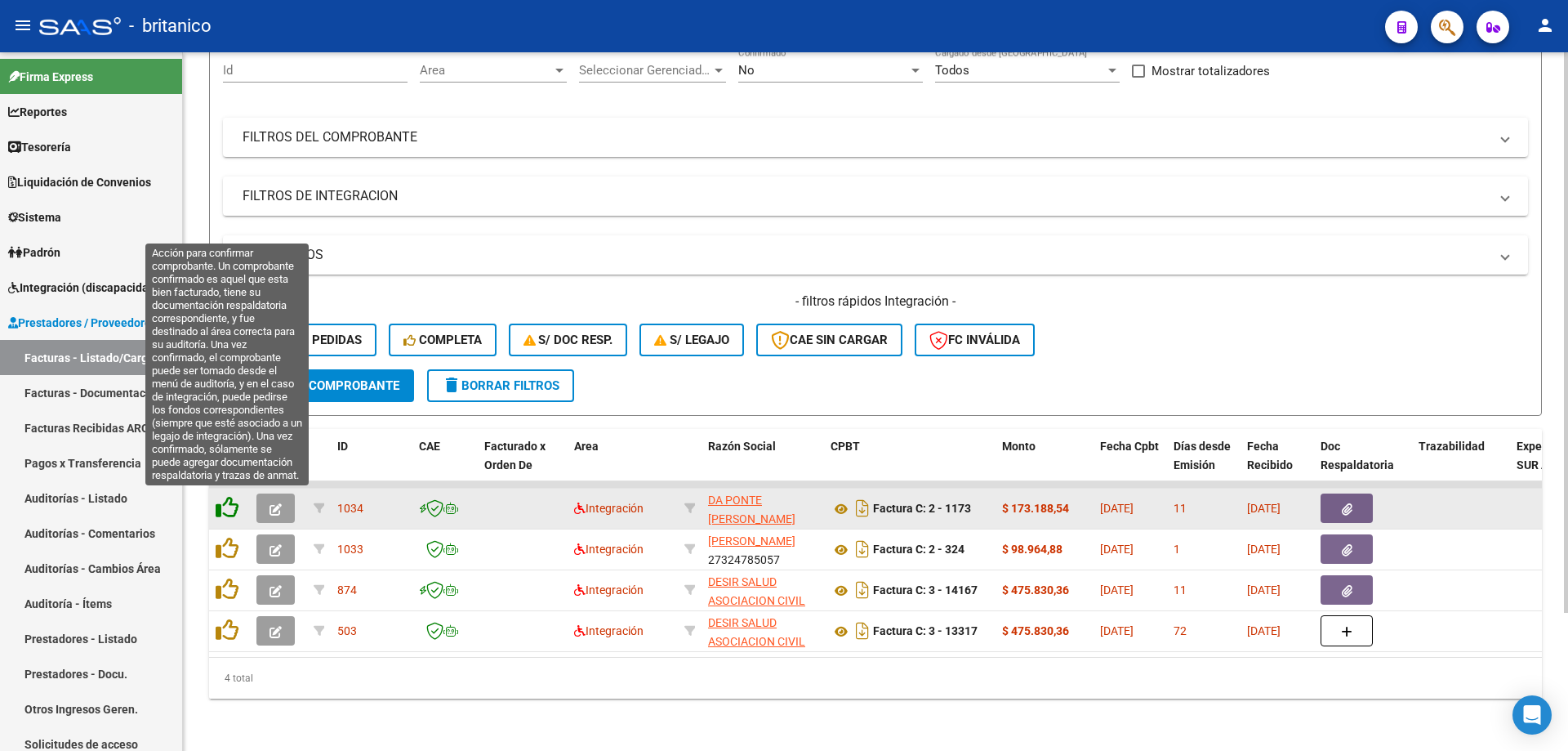
click at [223, 505] on icon at bounding box center [226, 507] width 23 height 23
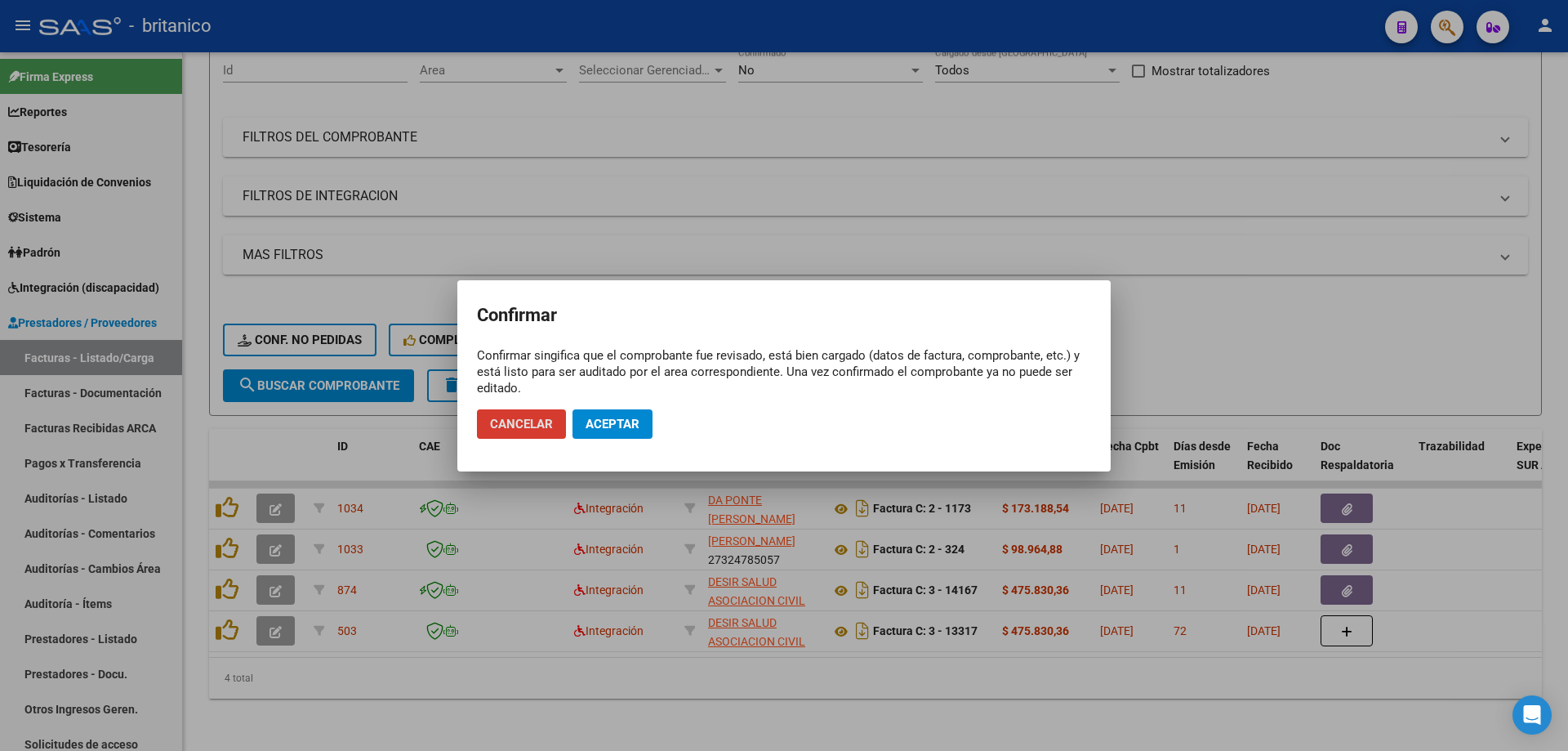
click at [611, 430] on span "Aceptar" at bounding box center [612, 424] width 54 height 15
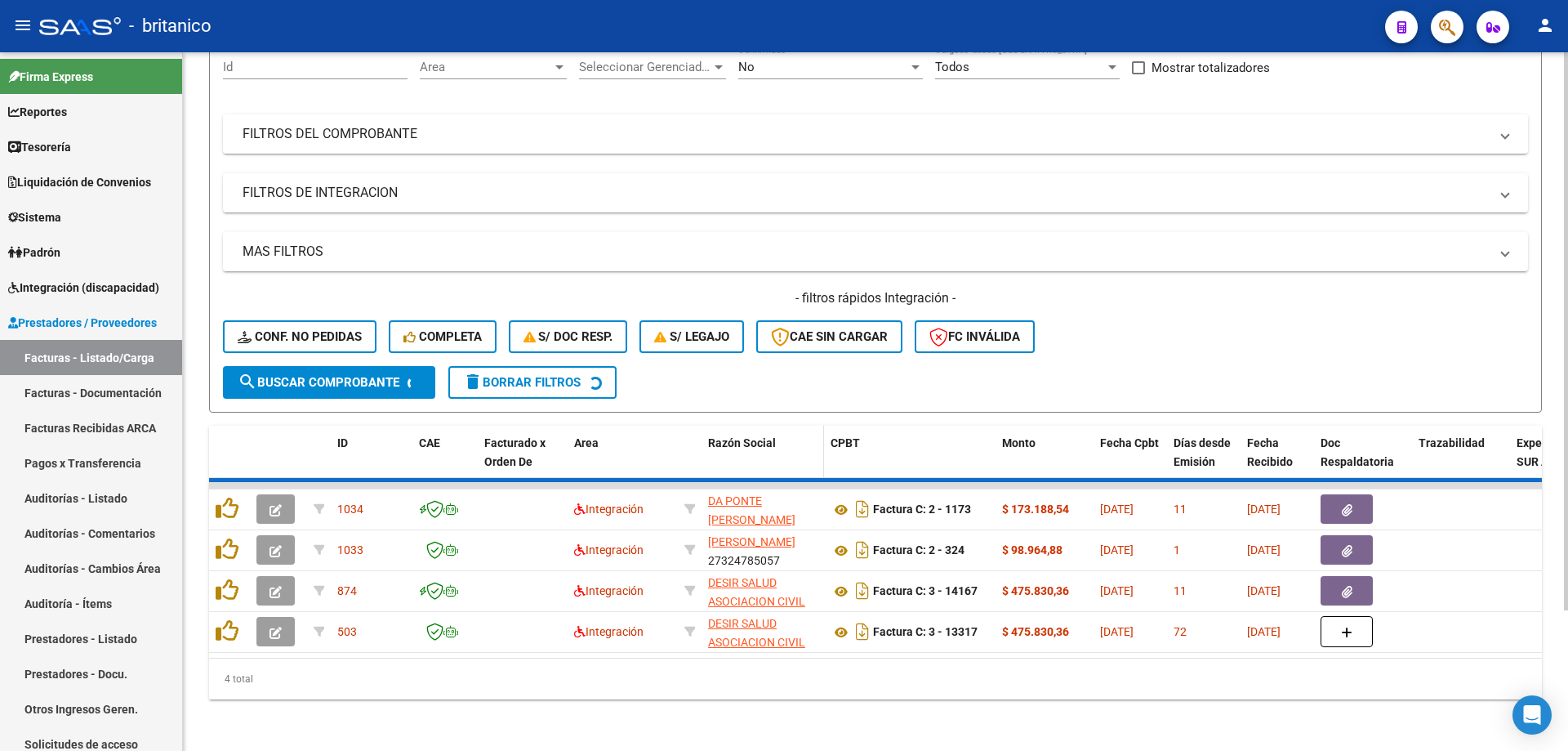
scroll to position [131, 0]
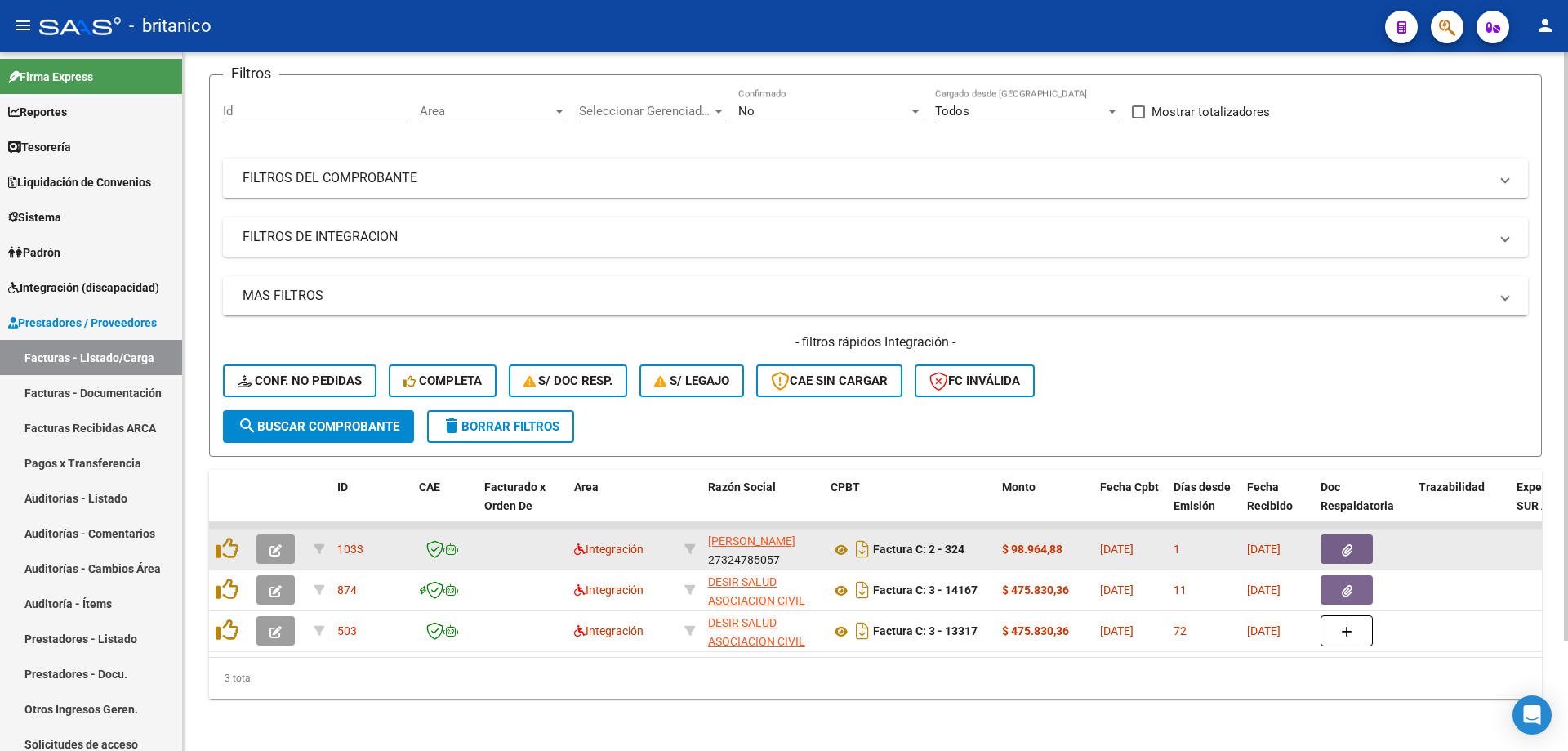
click at [1348, 544] on icon "button" at bounding box center [1347, 550] width 11 height 13
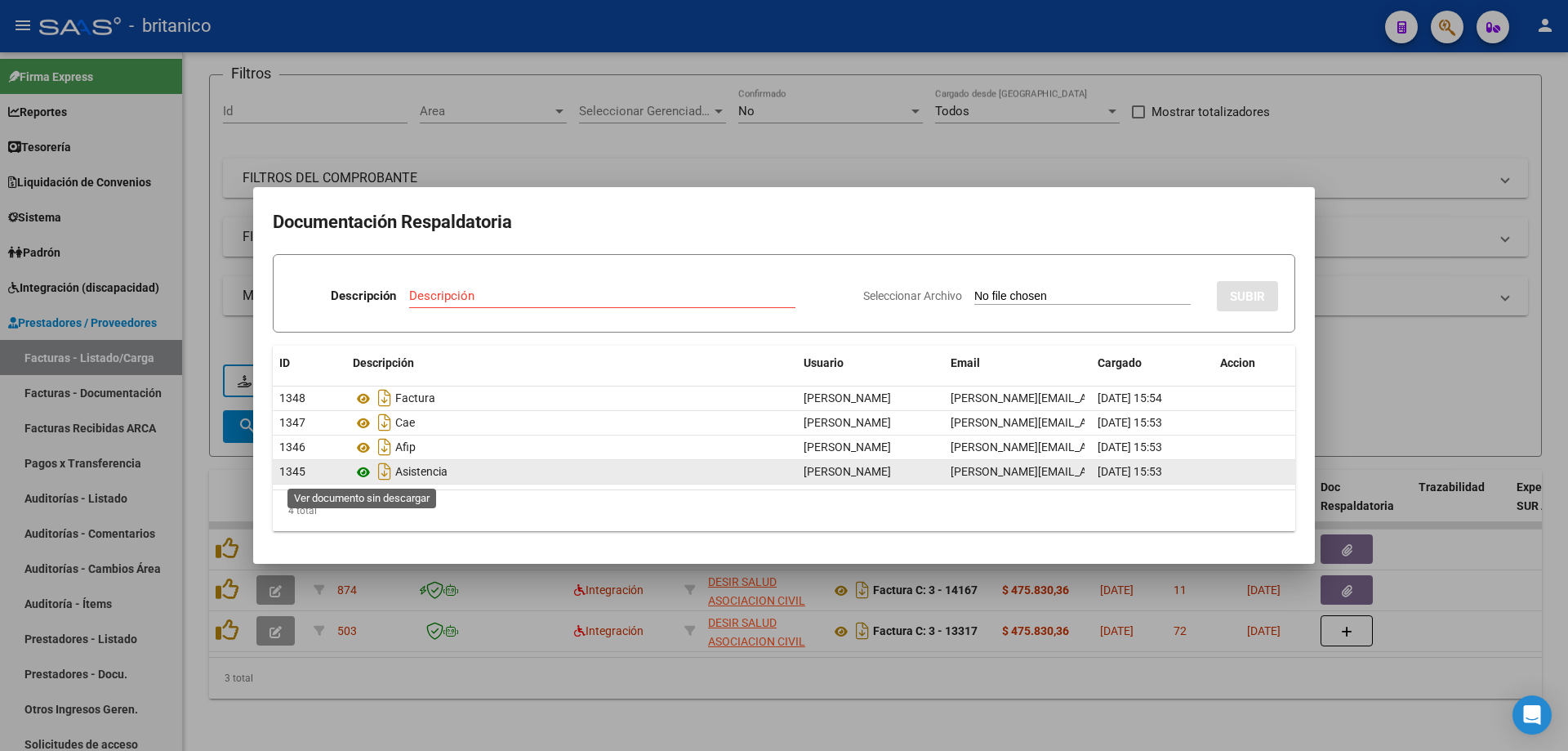
click at [363, 471] on icon at bounding box center [364, 473] width 22 height 20
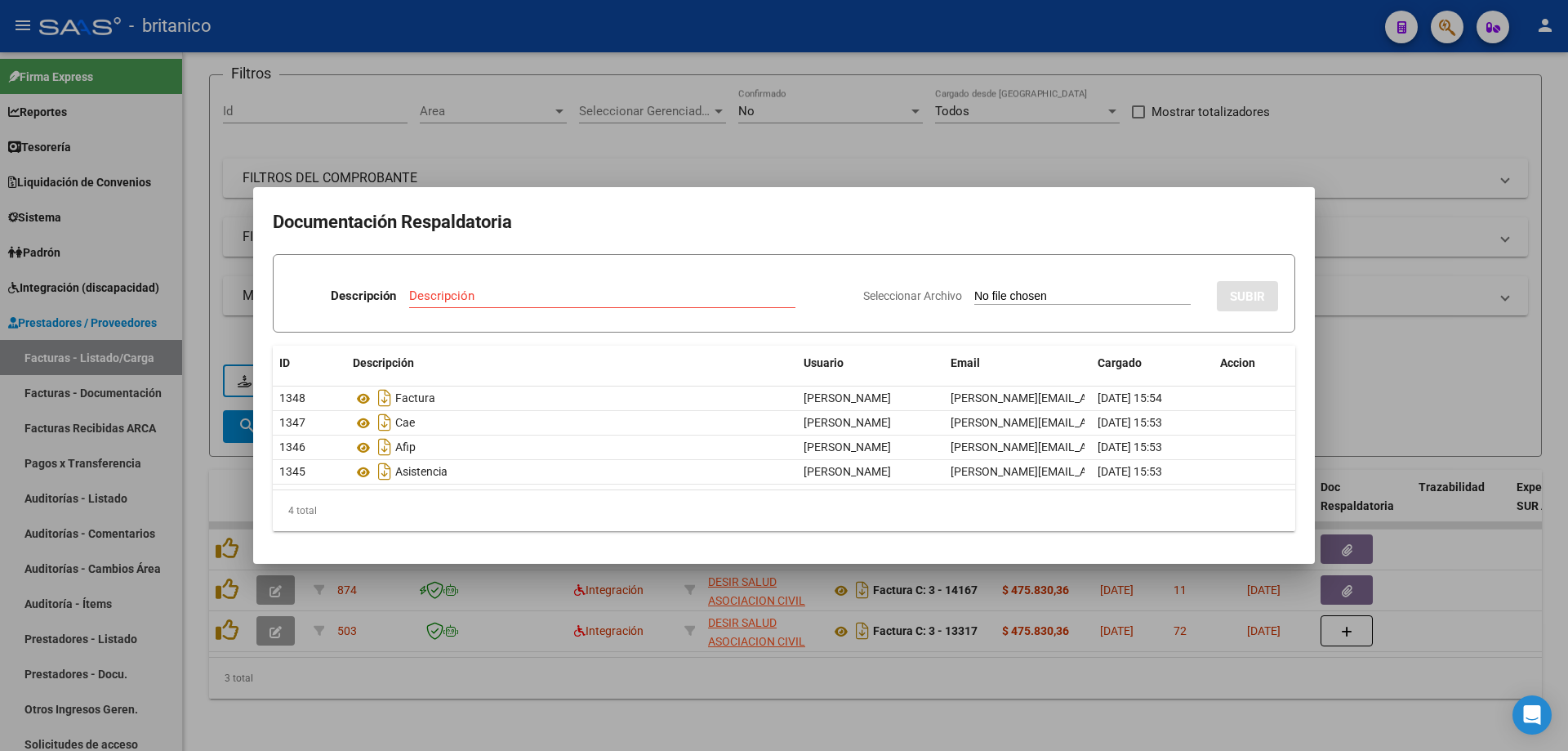
click at [535, 145] on div at bounding box center [784, 376] width 1568 height 751
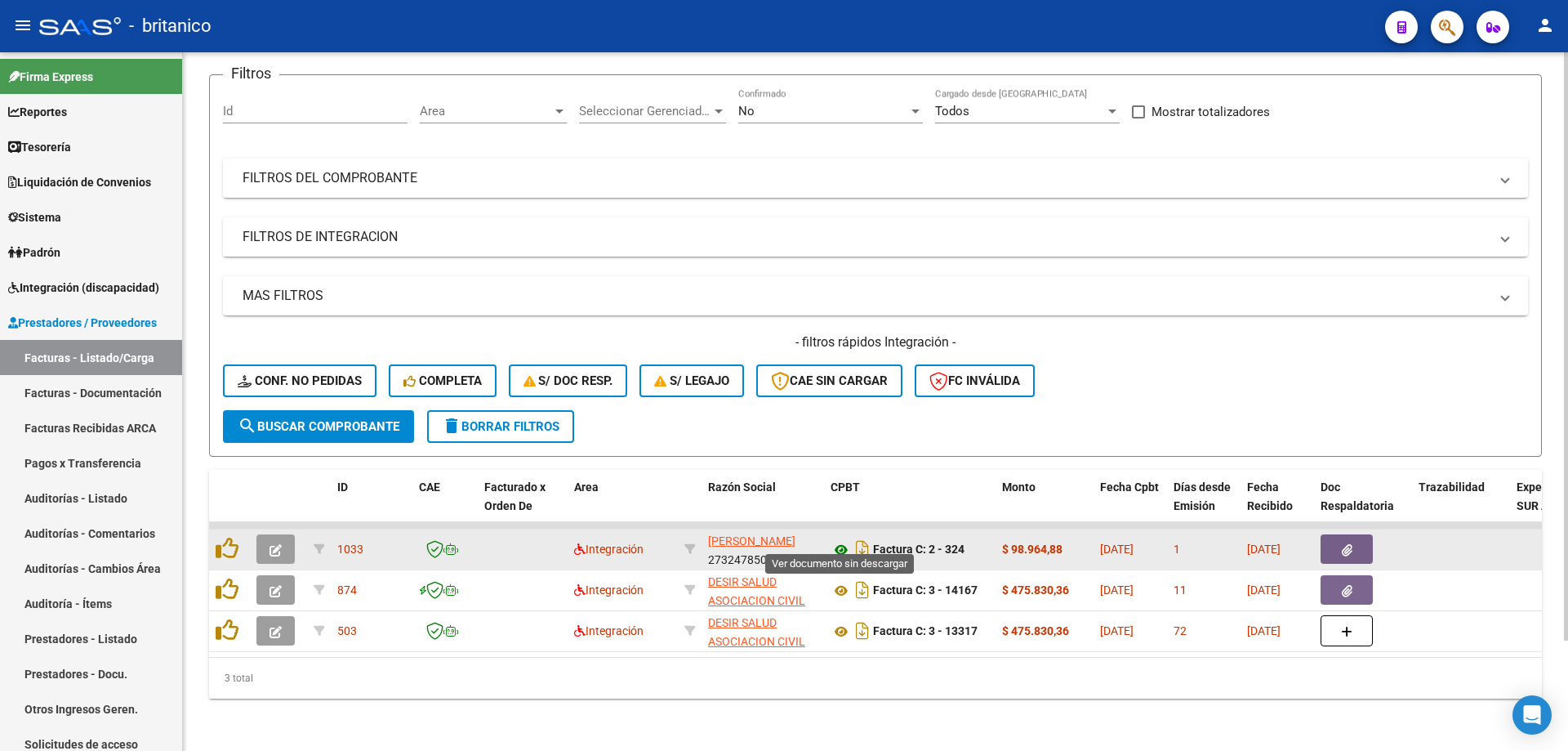
click at [838, 540] on icon at bounding box center [842, 550] width 22 height 20
click at [1335, 538] on button "button" at bounding box center [1347, 549] width 52 height 29
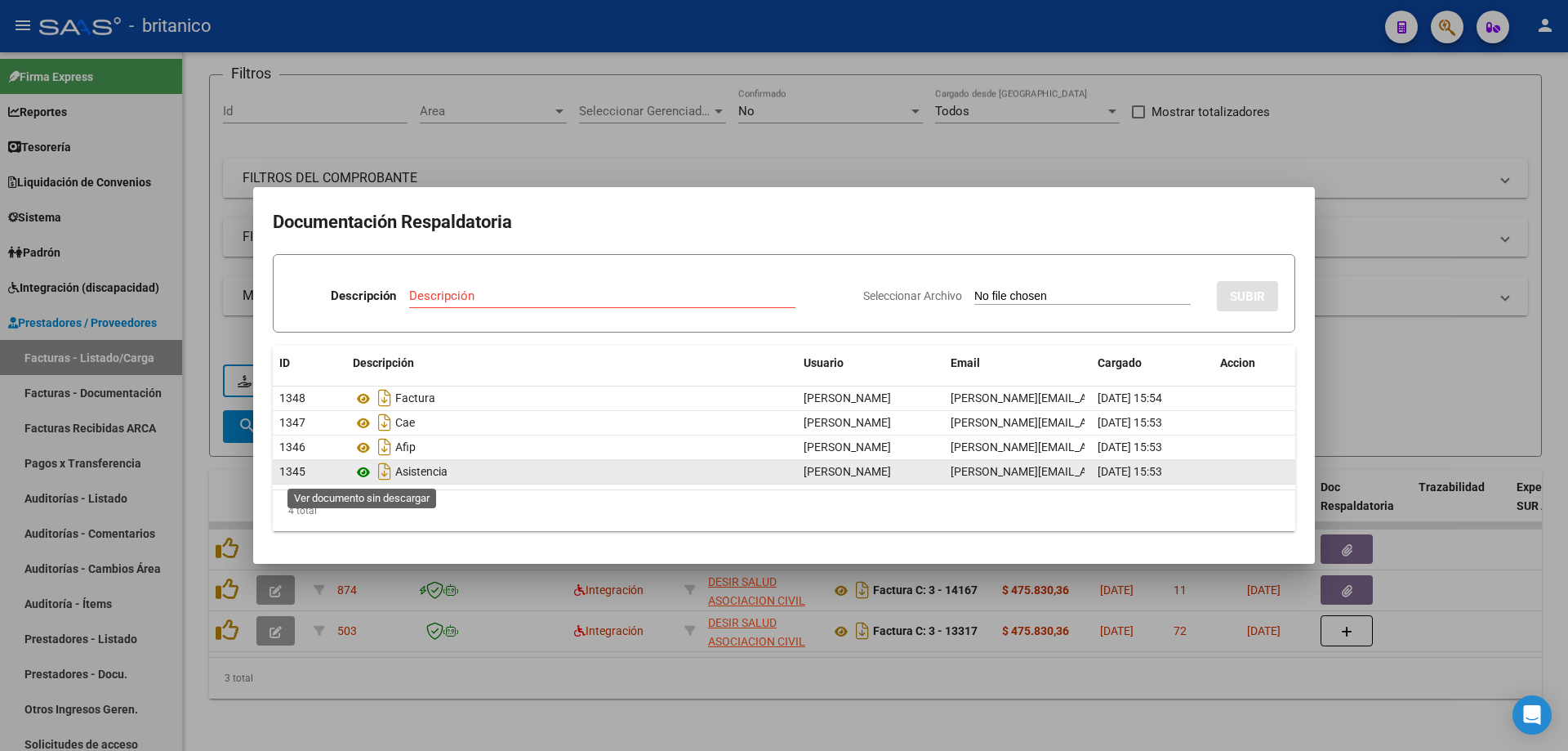
click at [362, 474] on icon at bounding box center [364, 473] width 22 height 20
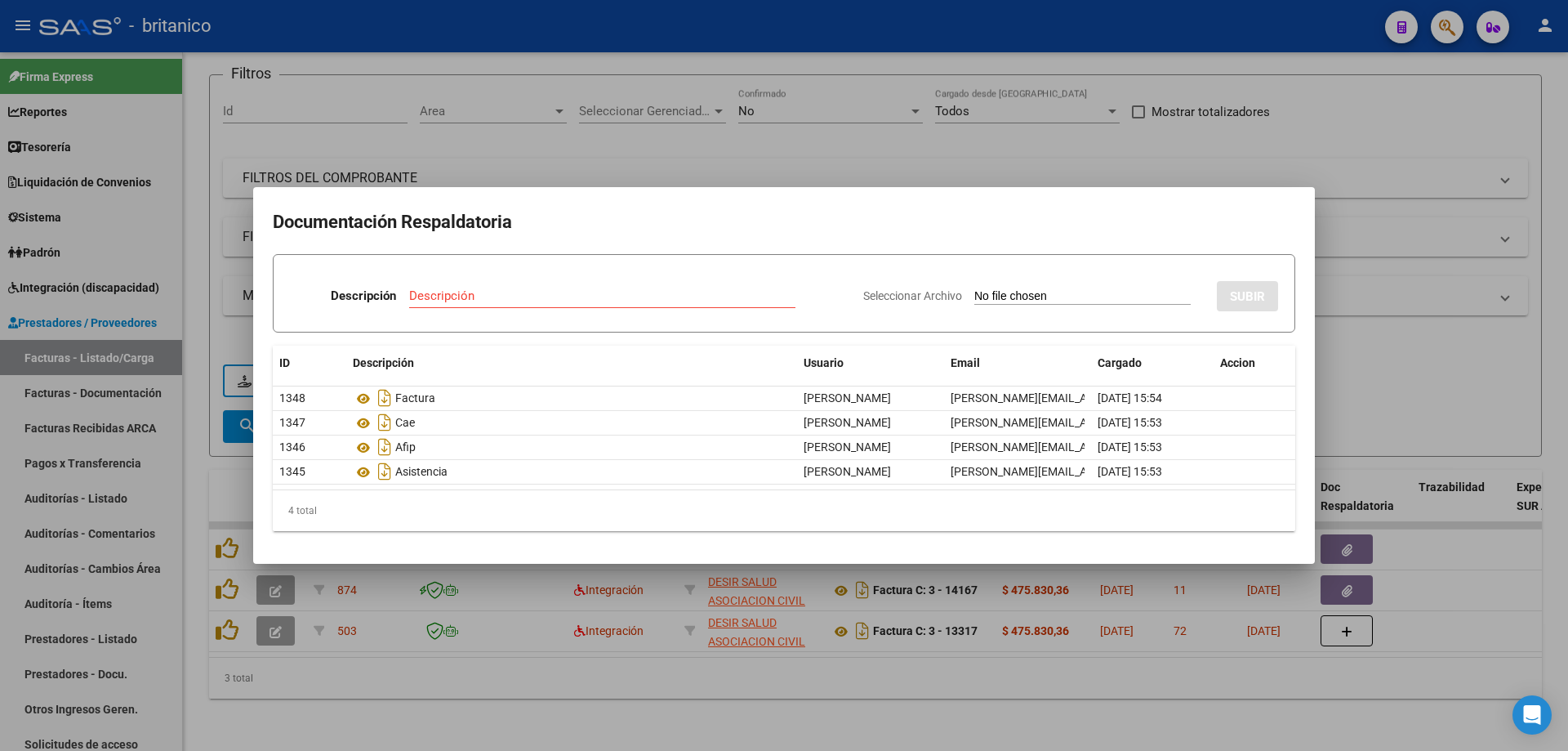
click at [612, 151] on div at bounding box center [784, 376] width 1568 height 751
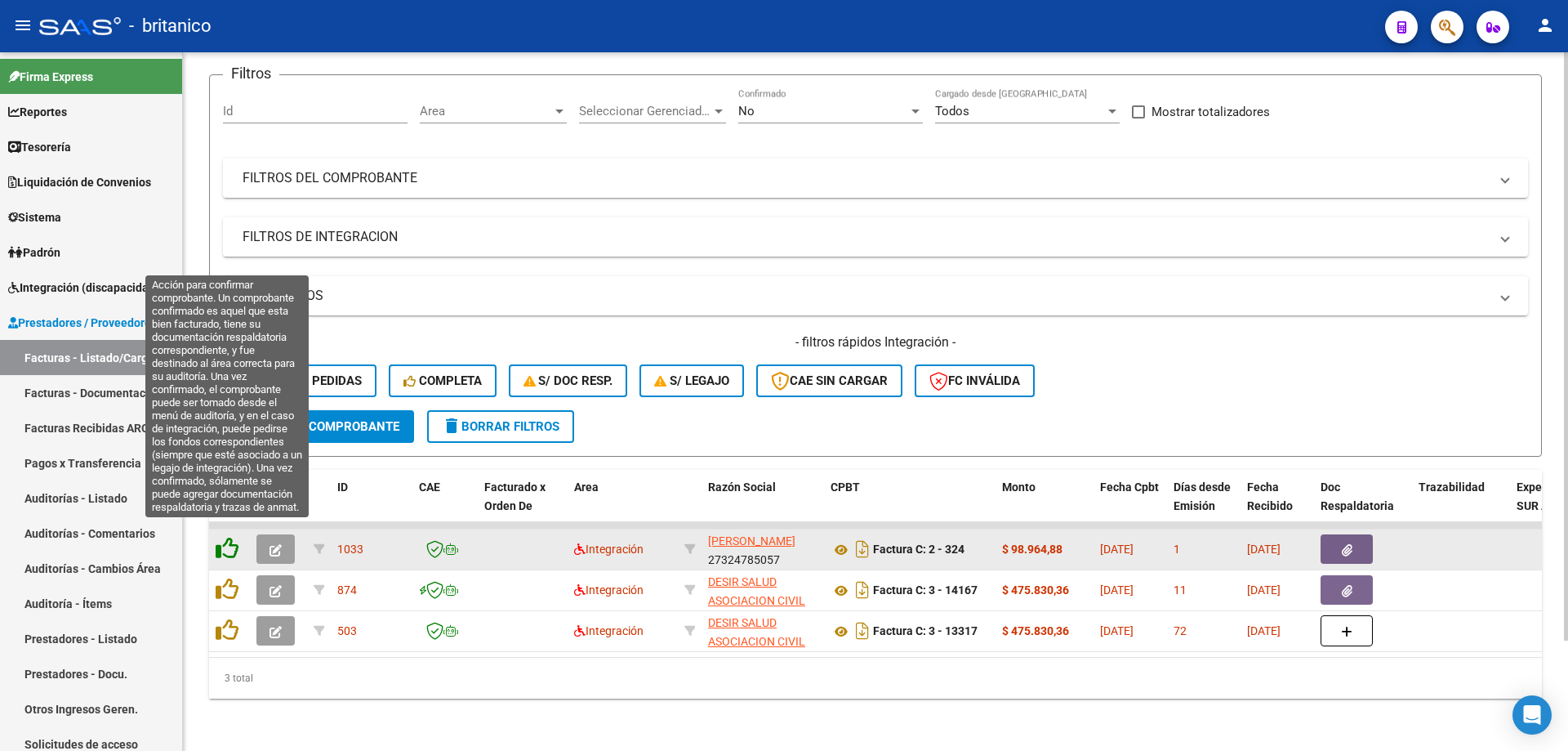
click at [231, 537] on icon at bounding box center [226, 548] width 23 height 23
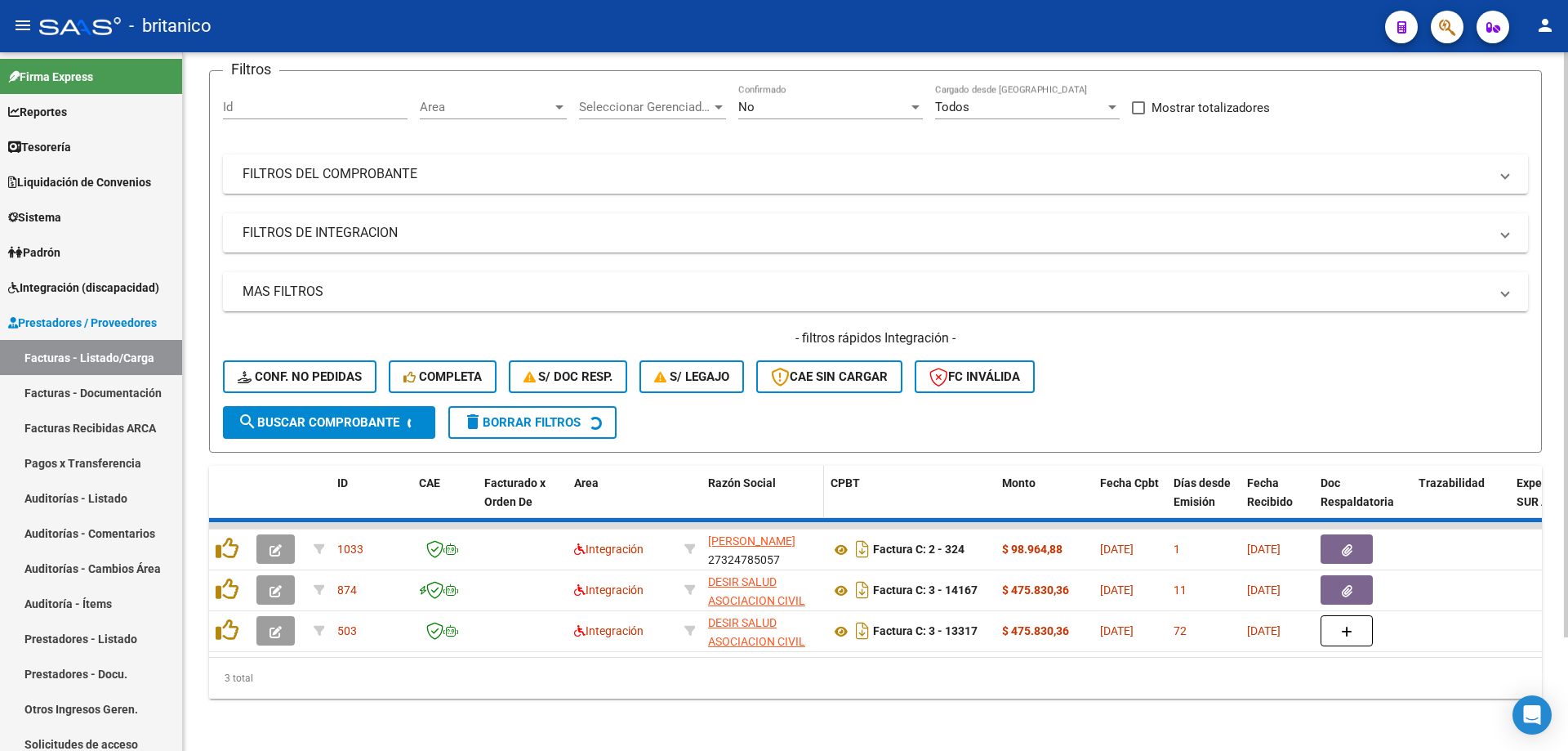
scroll to position [91, 0]
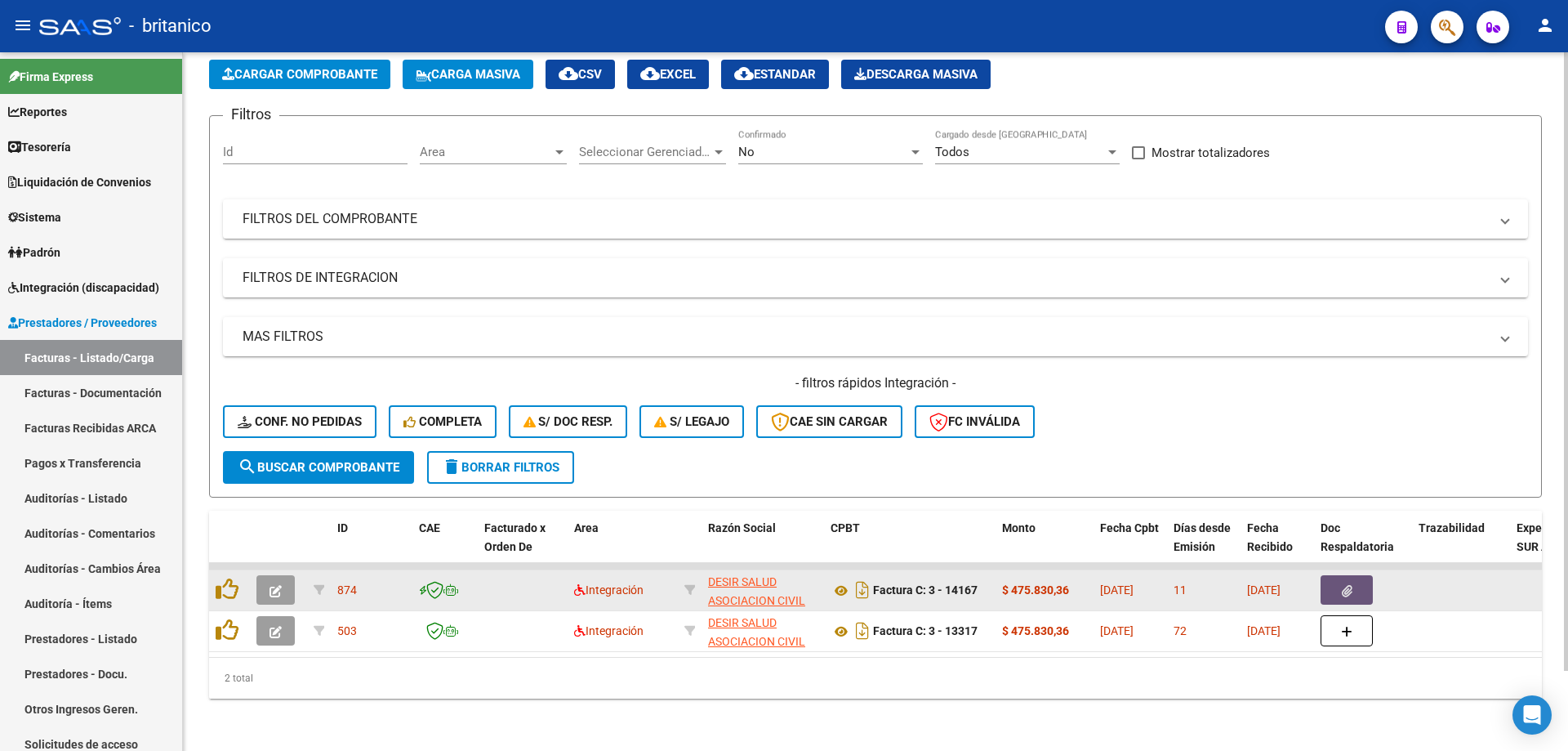
click at [1339, 576] on button "button" at bounding box center [1347, 590] width 52 height 29
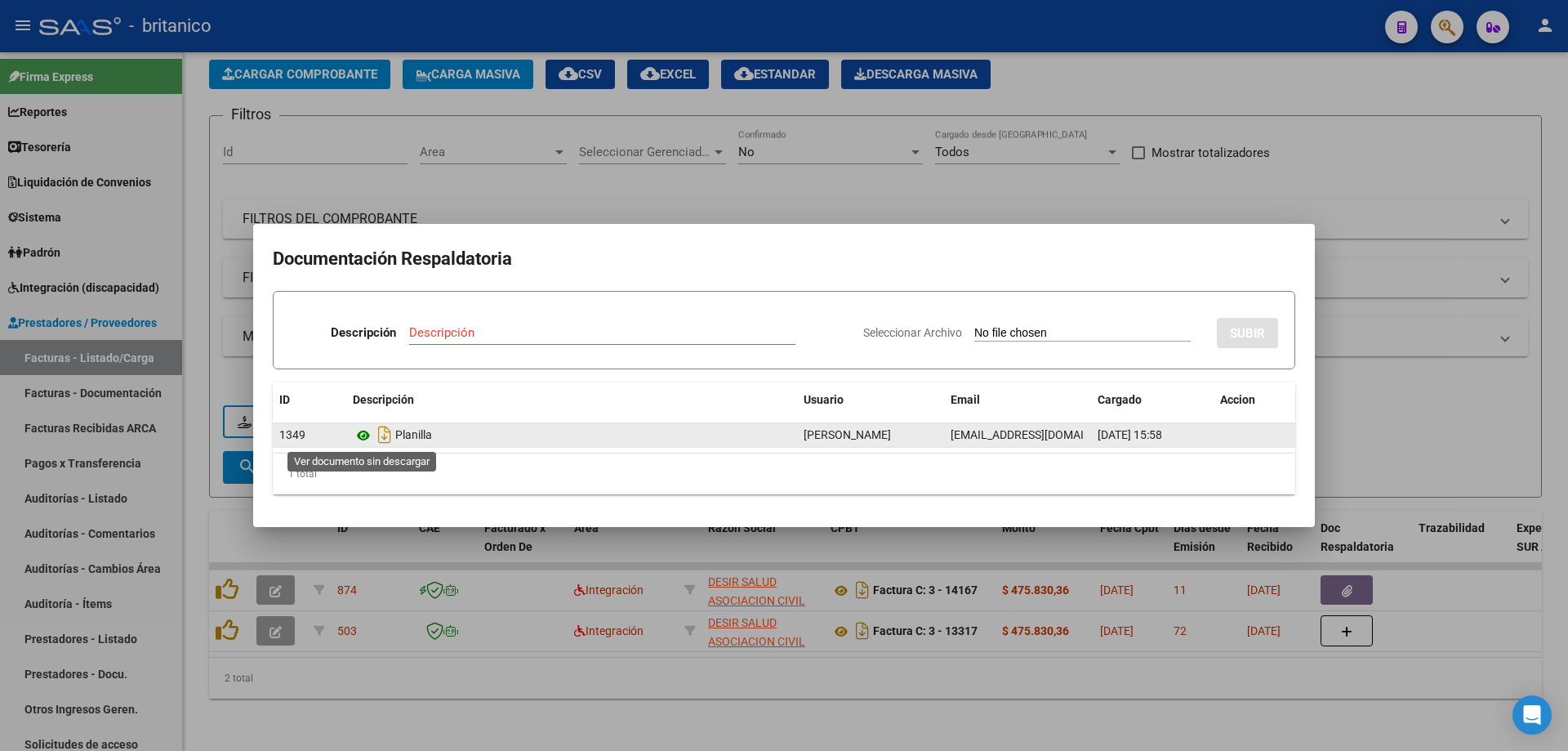
click at [360, 435] on icon at bounding box center [364, 435] width 22 height 20
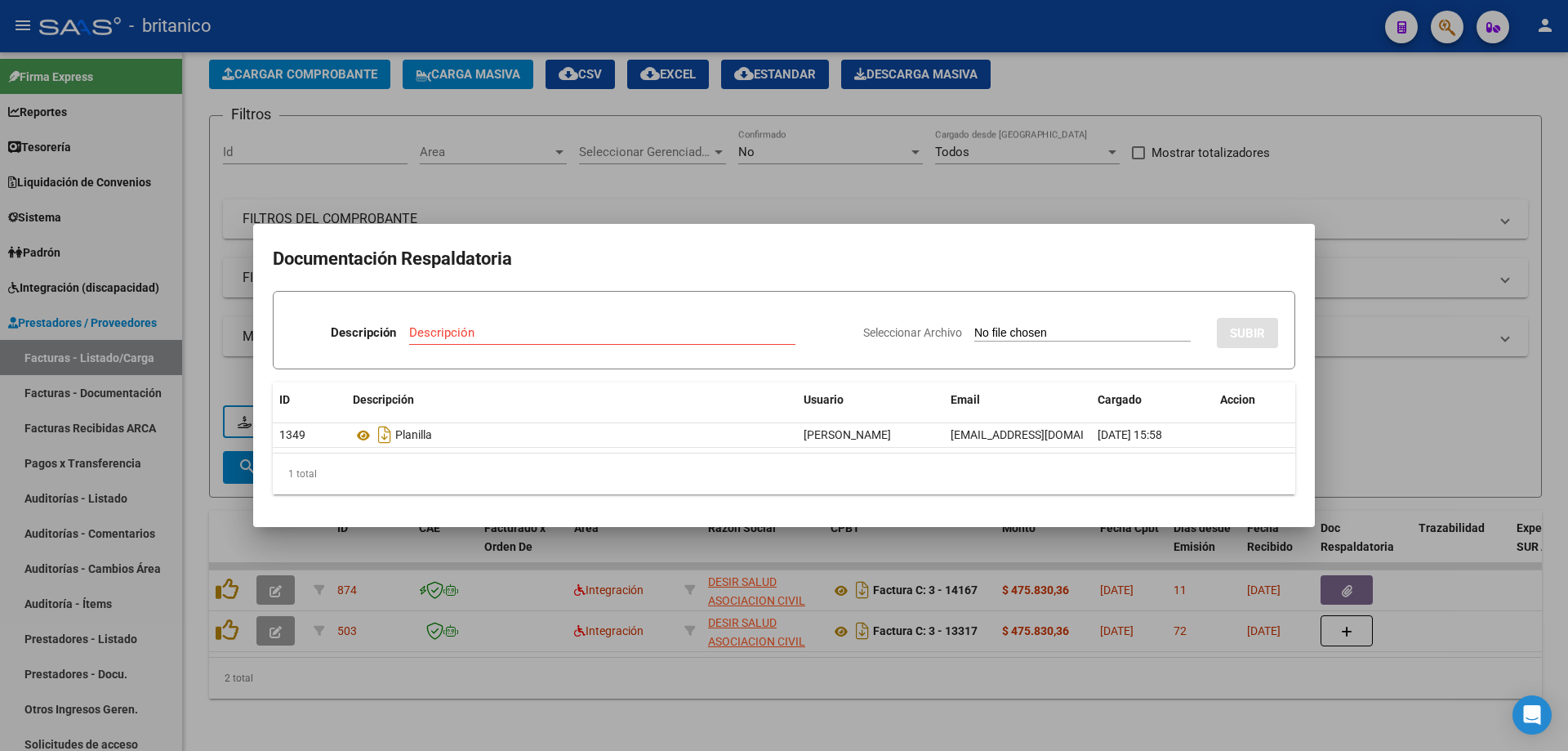
click at [1441, 444] on div at bounding box center [784, 376] width 1568 height 751
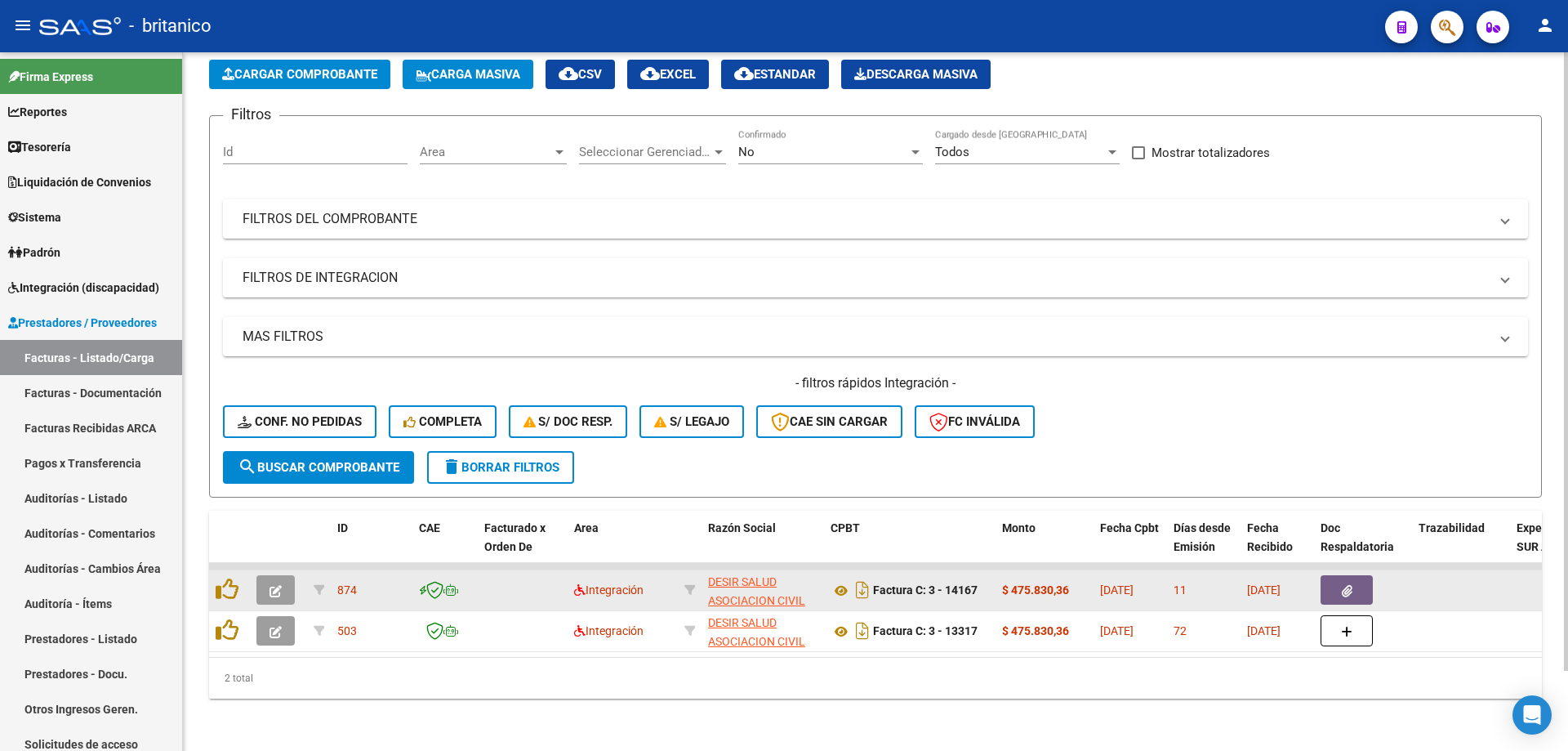
click at [282, 576] on button "button" at bounding box center [275, 590] width 38 height 29
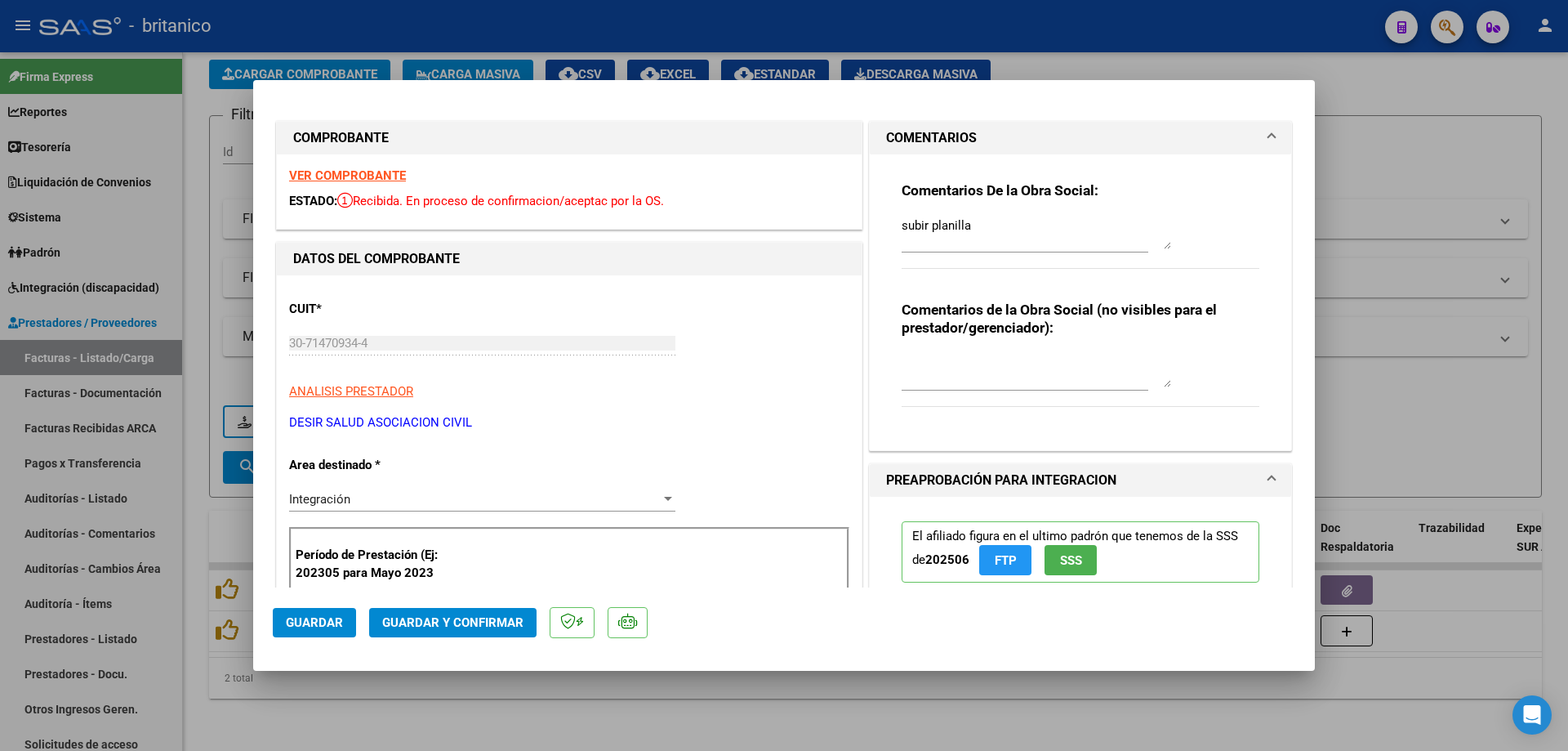
click at [1002, 225] on textarea "subir planilla" at bounding box center [1036, 232] width 270 height 32
type textarea "s"
drag, startPoint x: 858, startPoint y: 224, endPoint x: 906, endPoint y: 228, distance: 48.2
click at [925, 228] on textarea at bounding box center [1036, 232] width 270 height 32
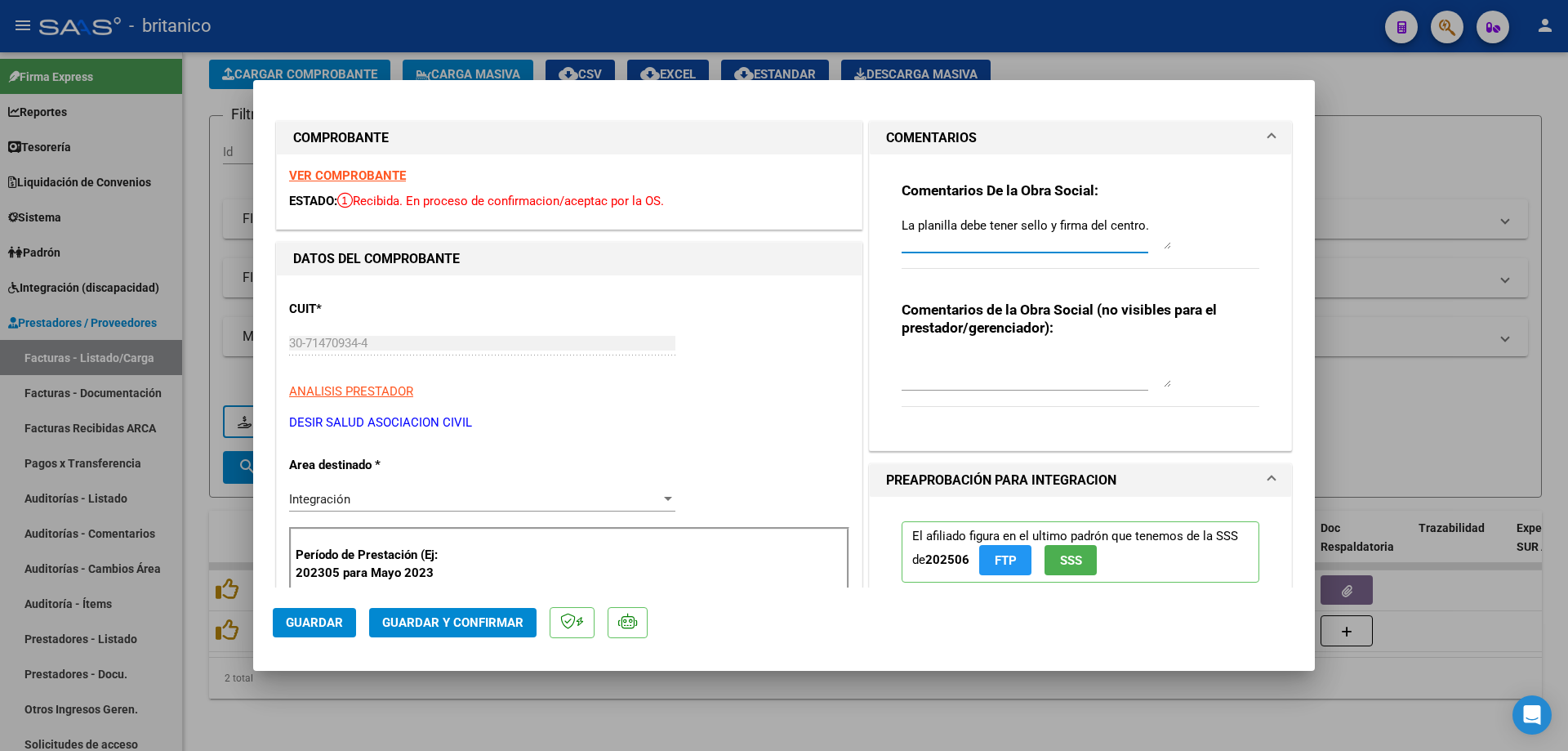
type textarea "La planilla debe tener sello y firma del centro."
click at [328, 630] on span "Guardar" at bounding box center [315, 623] width 57 height 15
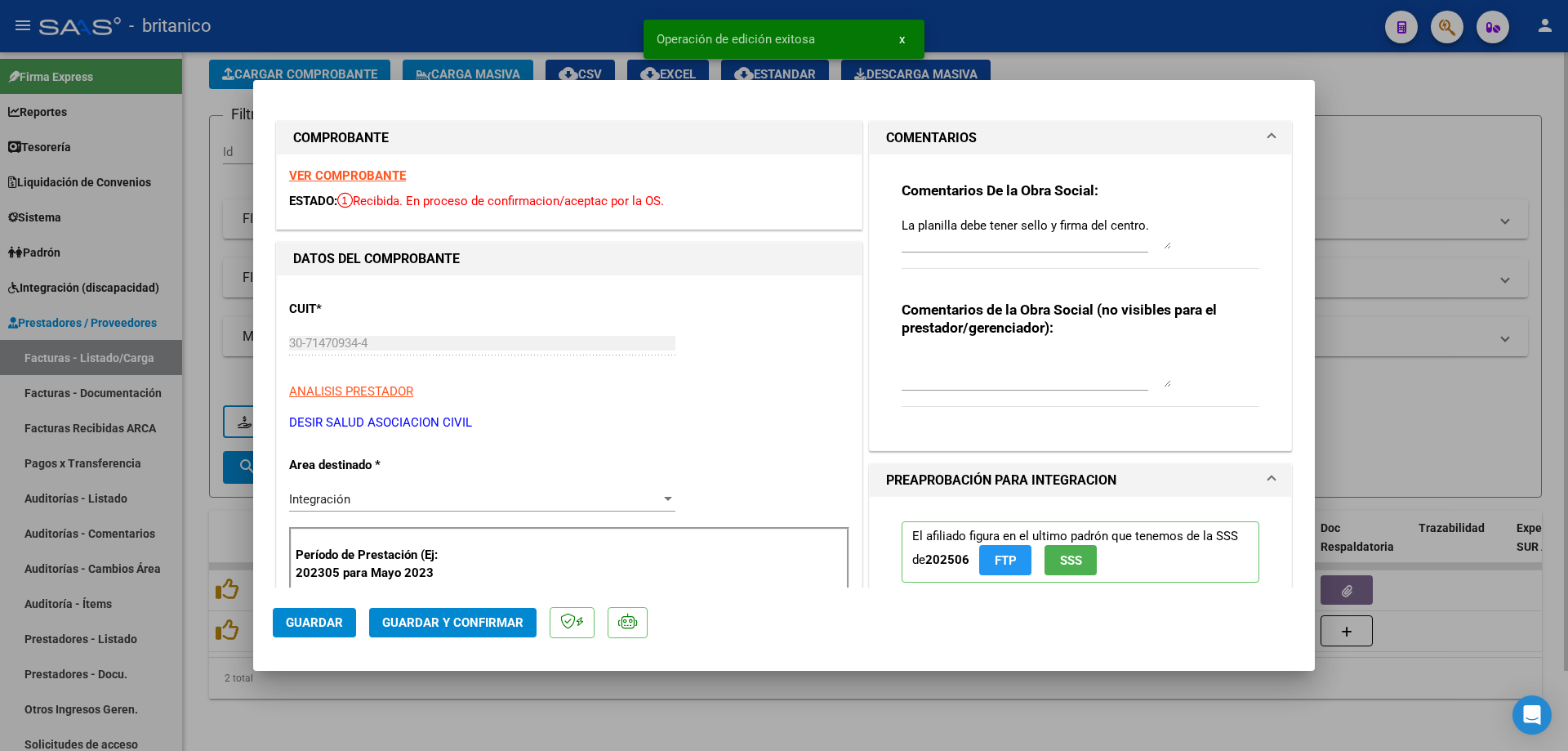
click at [660, 709] on div at bounding box center [784, 376] width 1568 height 751
type input "$ 0,00"
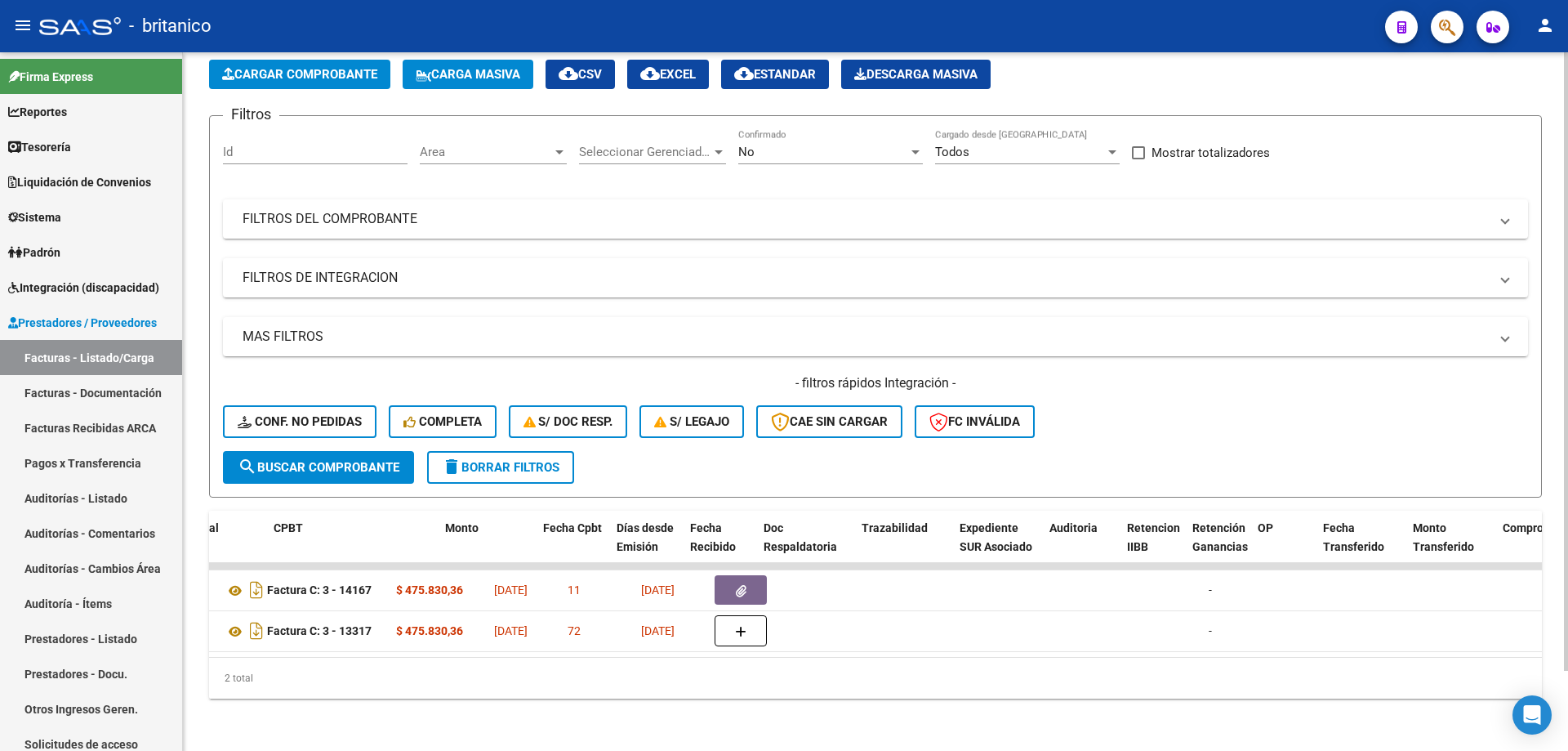
scroll to position [0, 0]
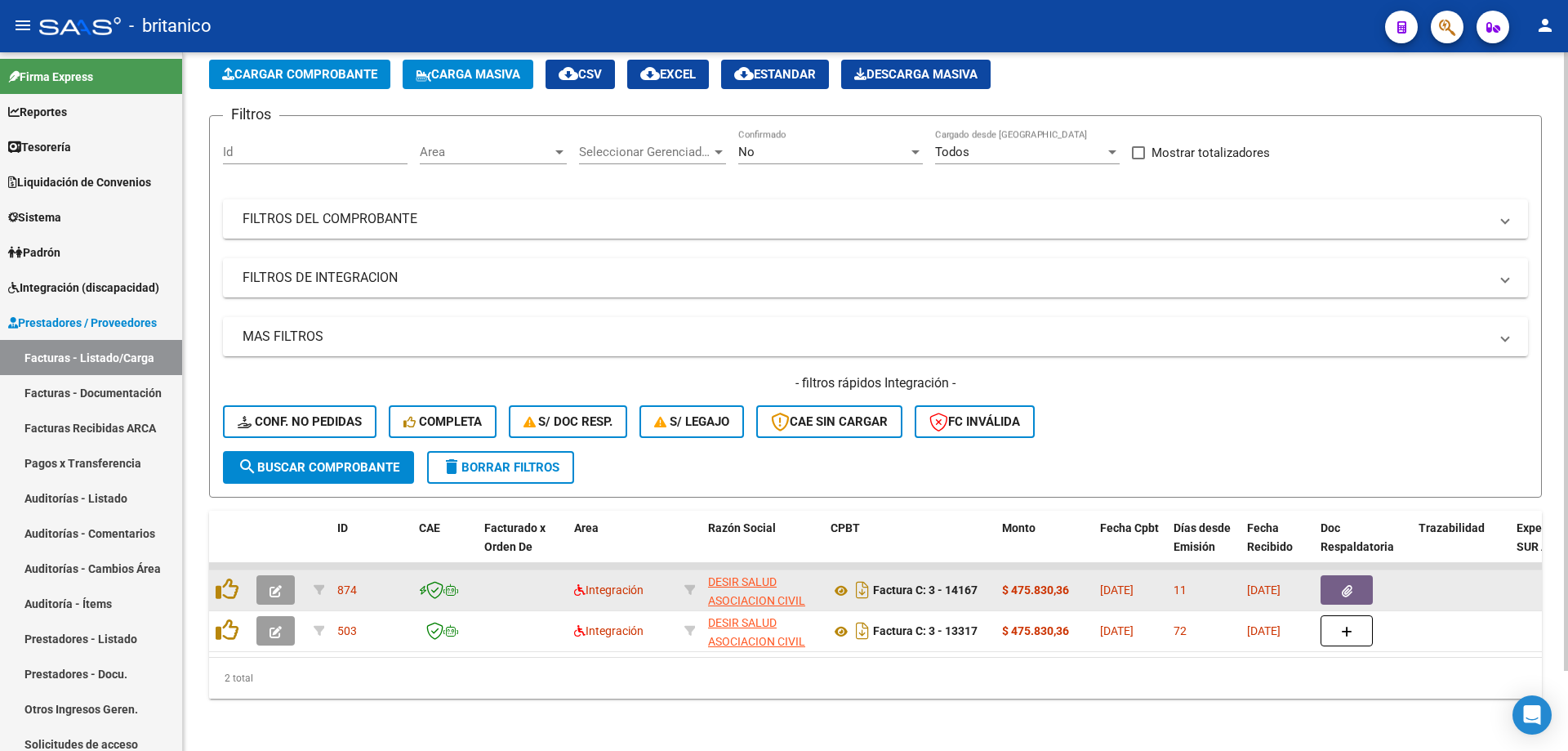
click at [1375, 576] on div at bounding box center [1363, 590] width 85 height 29
click at [1364, 576] on button "button" at bounding box center [1347, 590] width 52 height 29
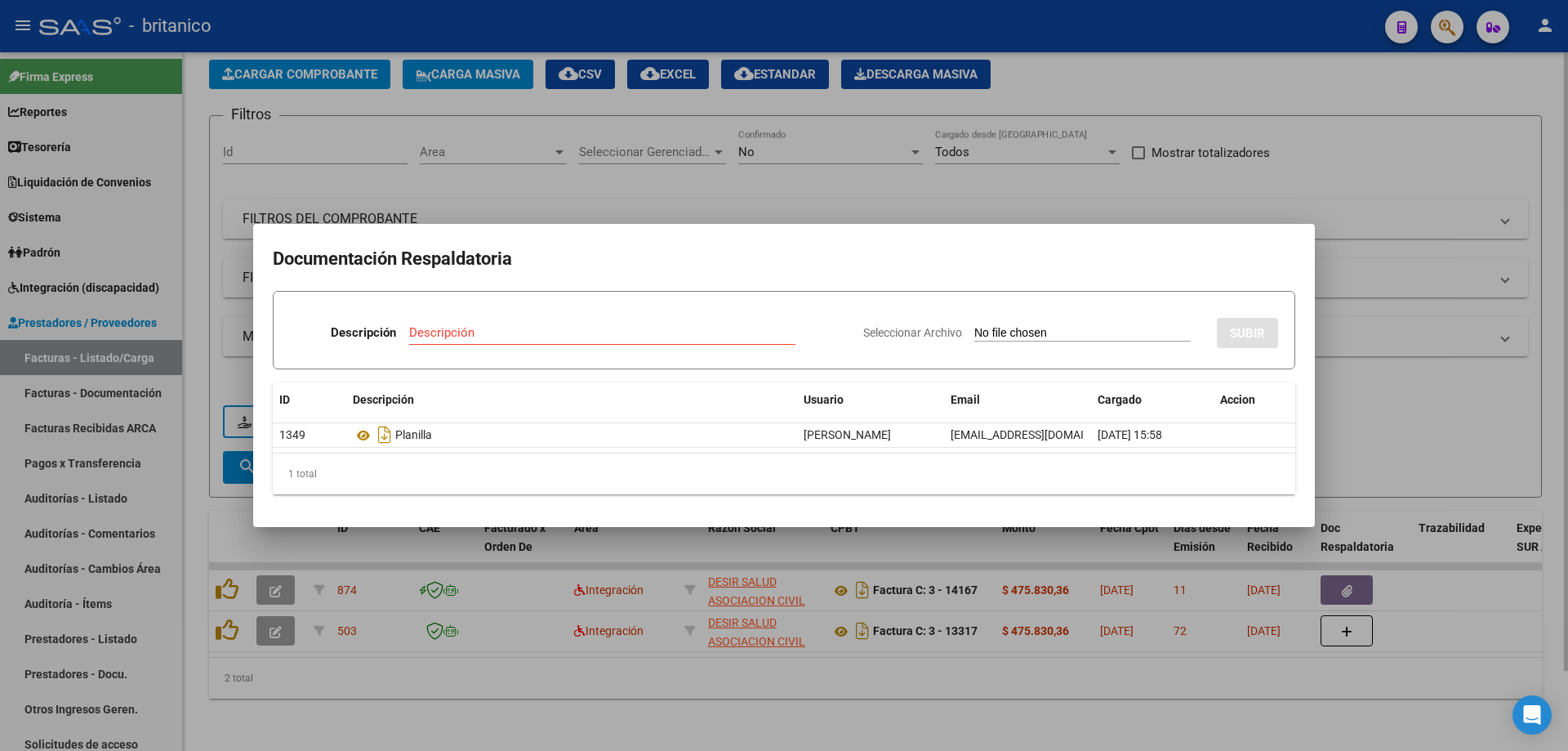
drag, startPoint x: 1174, startPoint y: 194, endPoint x: 1164, endPoint y: 199, distance: 11.2
click at [1174, 194] on div at bounding box center [784, 376] width 1568 height 751
